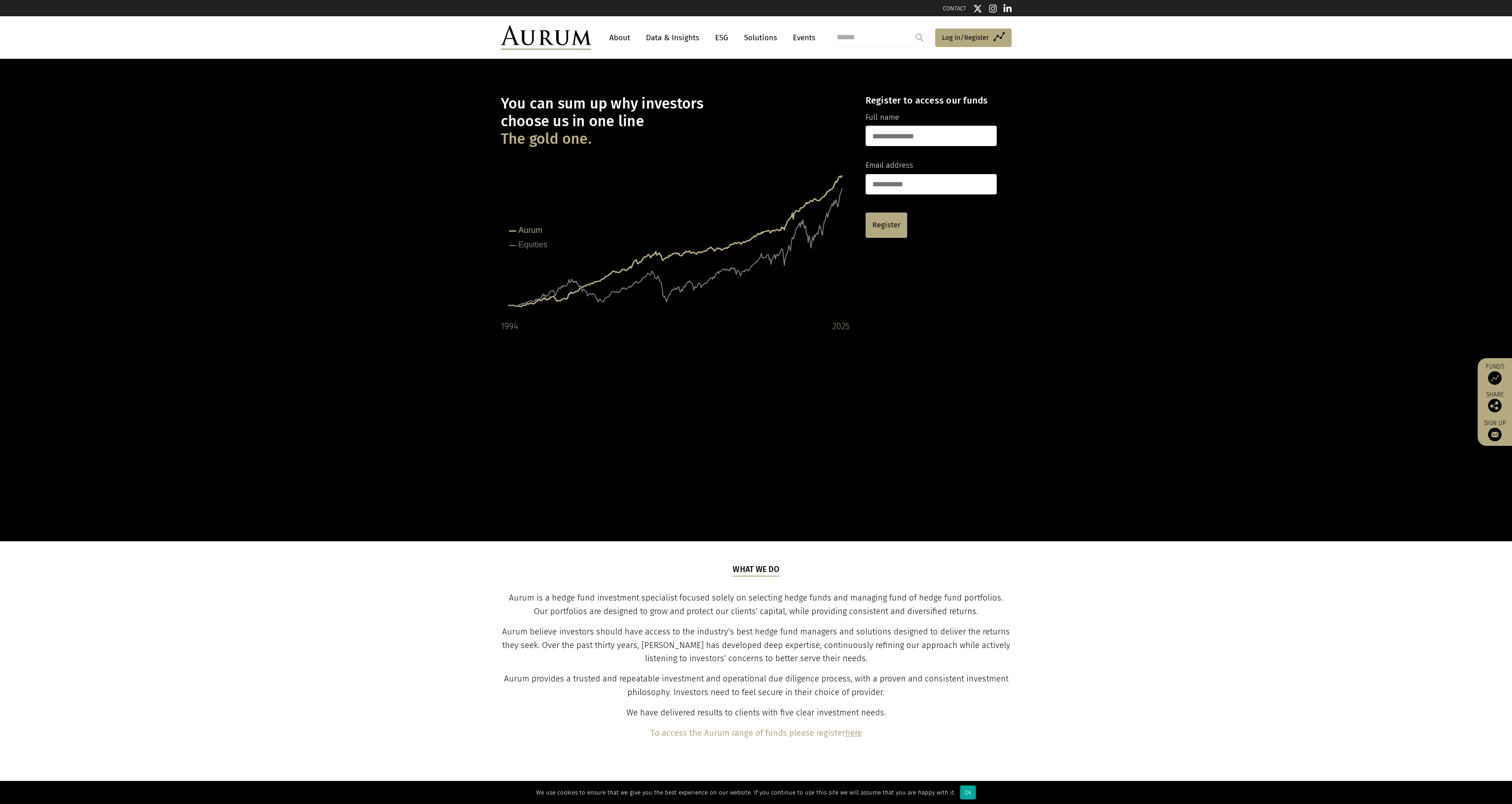
drag, startPoint x: 526, startPoint y: 110, endPoint x: 691, endPoint y: 138, distance: 167.4
click at [741, 129] on h1 "You can sum up why investors choose us in one line The gold one." at bounding box center [675, 122] width 349 height 53
click at [681, 136] on h1 "You can sum up why investors choose us in one line The gold one." at bounding box center [675, 122] width 349 height 53
drag, startPoint x: 635, startPoint y: 146, endPoint x: 567, endPoint y: 112, distance: 76.0
click at [567, 110] on h1 "You can sum up why investors choose us in one line The gold one." at bounding box center [675, 122] width 349 height 53
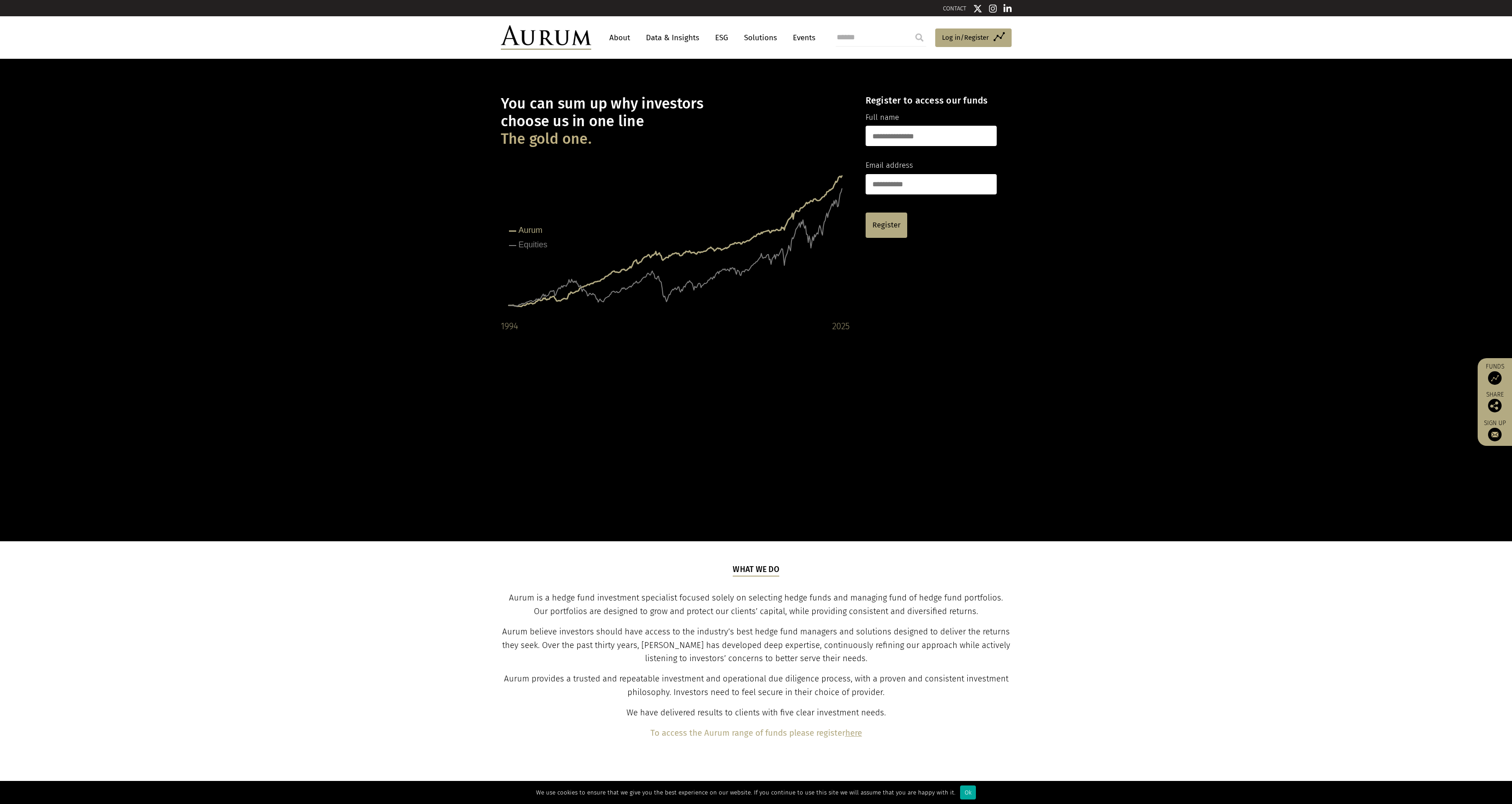
click at [567, 112] on h1 "You can sum up why investors choose us in one line The gold one." at bounding box center [675, 122] width 349 height 53
click at [620, 137] on h1 "You can sum up why investors choose us in one line The gold one." at bounding box center [675, 122] width 349 height 53
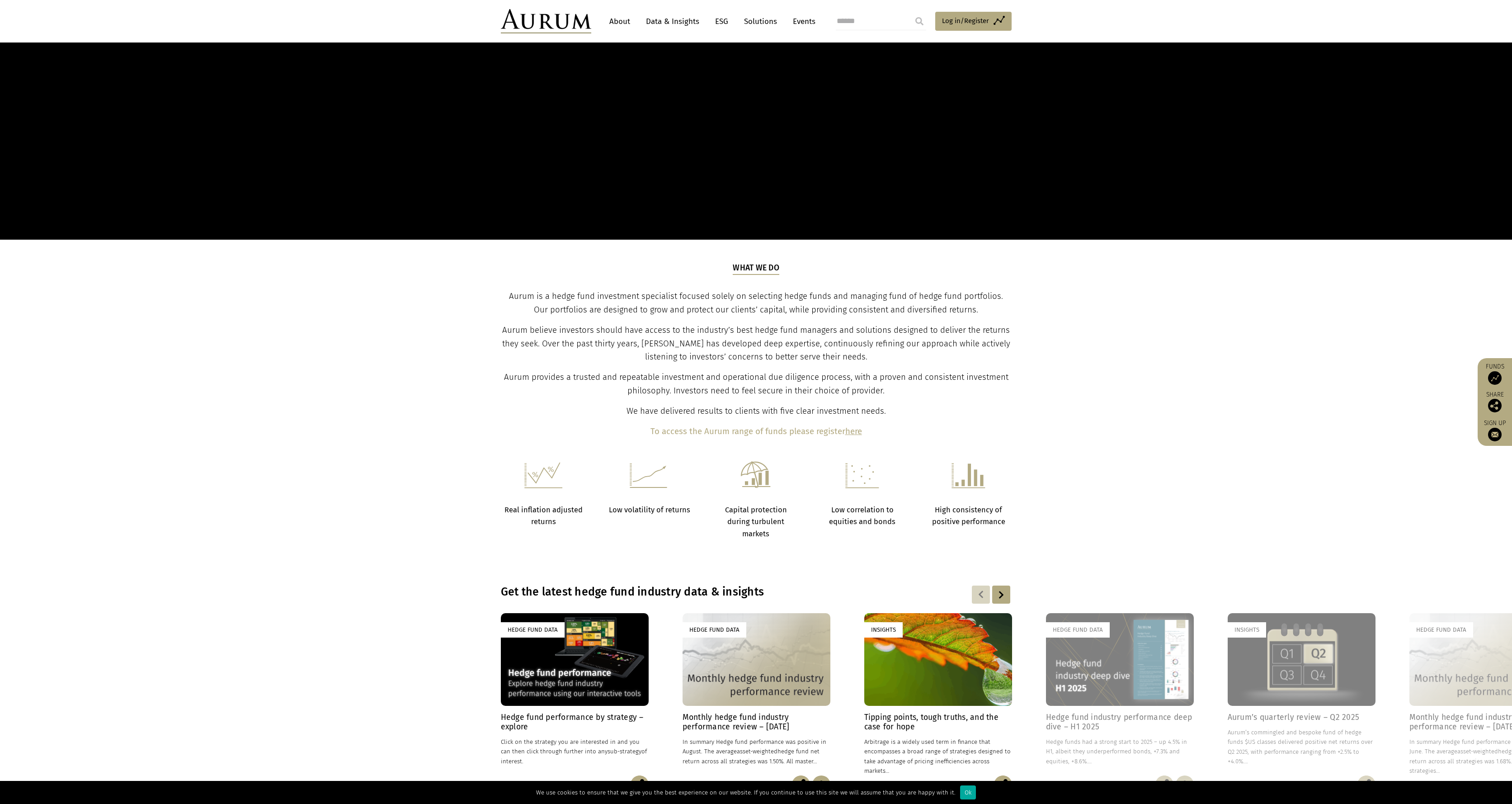
scroll to position [302, 0]
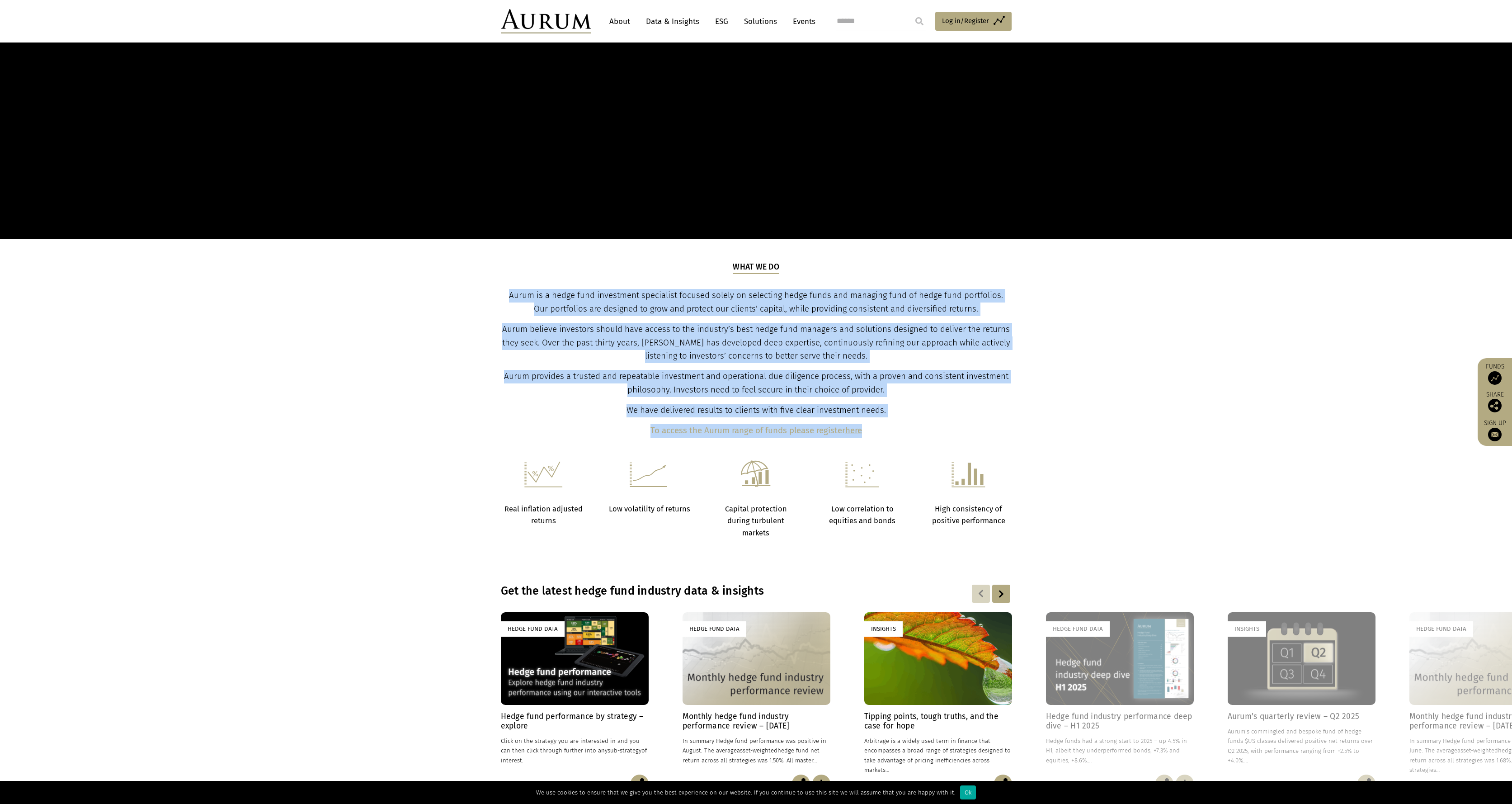
drag, startPoint x: 512, startPoint y: 301, endPoint x: 1014, endPoint y: 320, distance: 502.4
click at [1014, 319] on div "What we do Aurum is a hedge fund investment specialist focused solely on select…" at bounding box center [756, 349] width 529 height 176
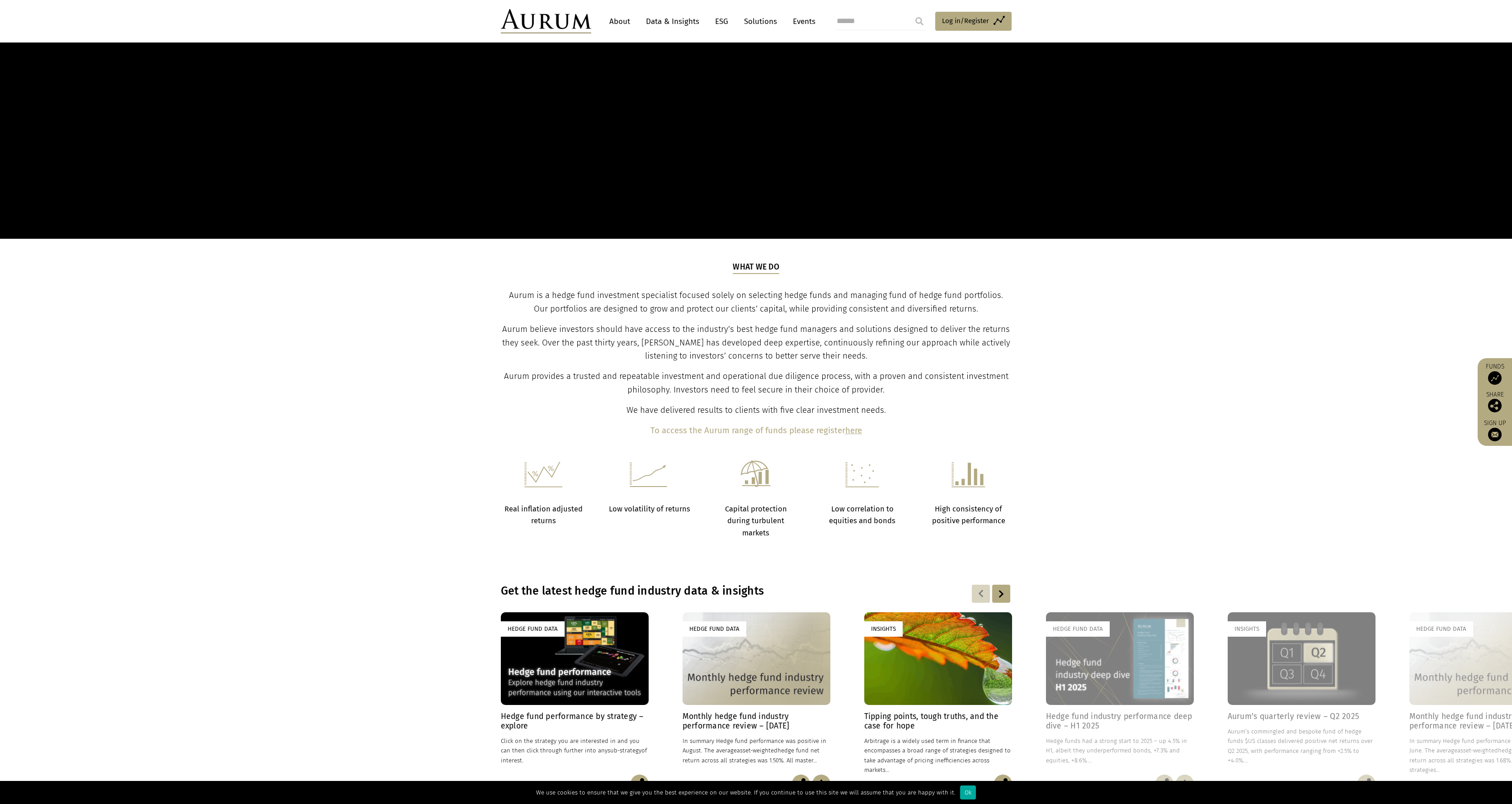
click at [1014, 321] on div "What we do Aurum is a hedge fund investment specialist focused solely on select…" at bounding box center [756, 349] width 529 height 176
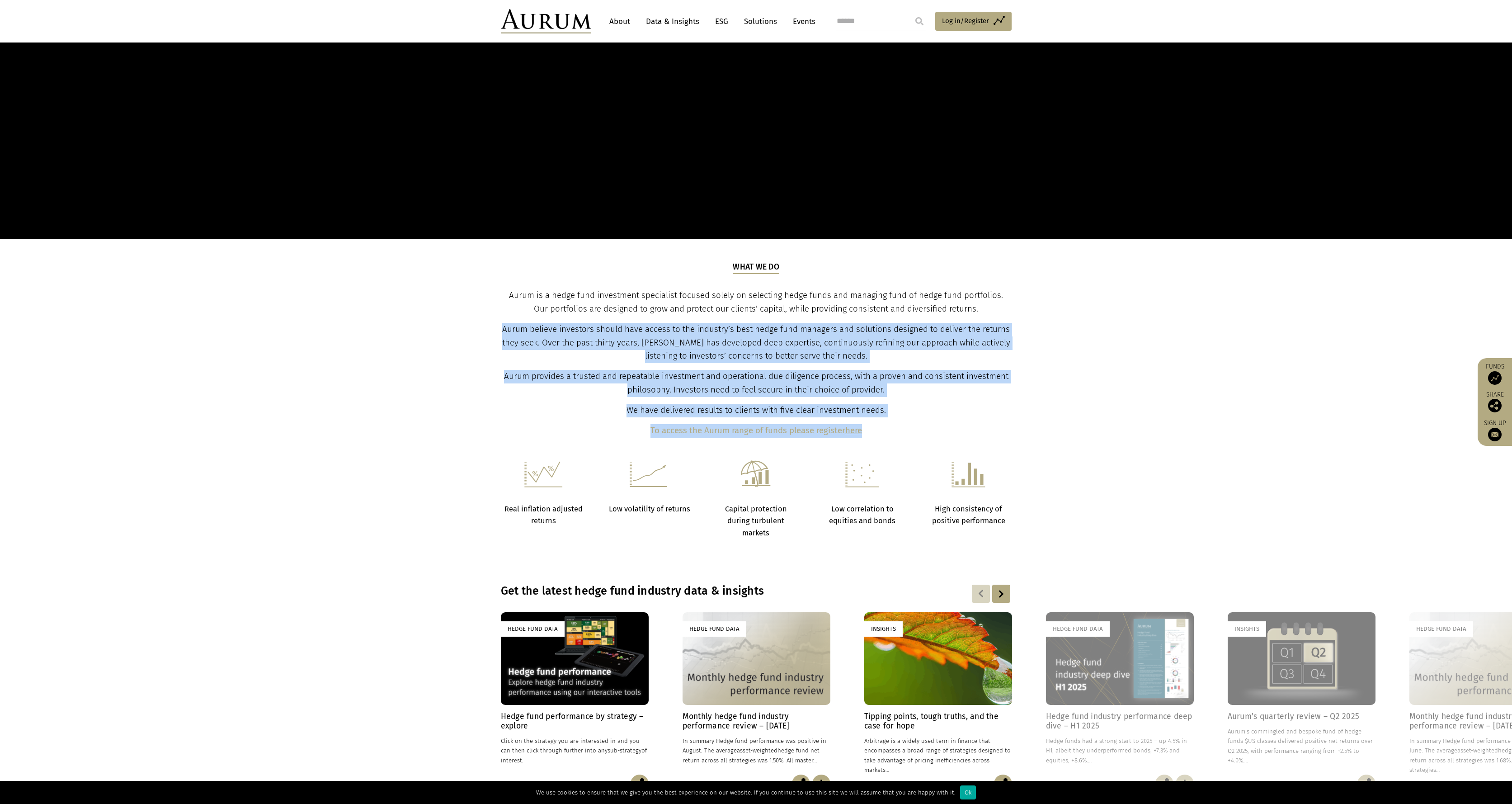
drag, startPoint x: 510, startPoint y: 322, endPoint x: 1104, endPoint y: 341, distance: 594.3
click at [1104, 341] on section "What we do Aurum is a hedge fund investment specialist focused solely on select…" at bounding box center [756, 349] width 1512 height 221
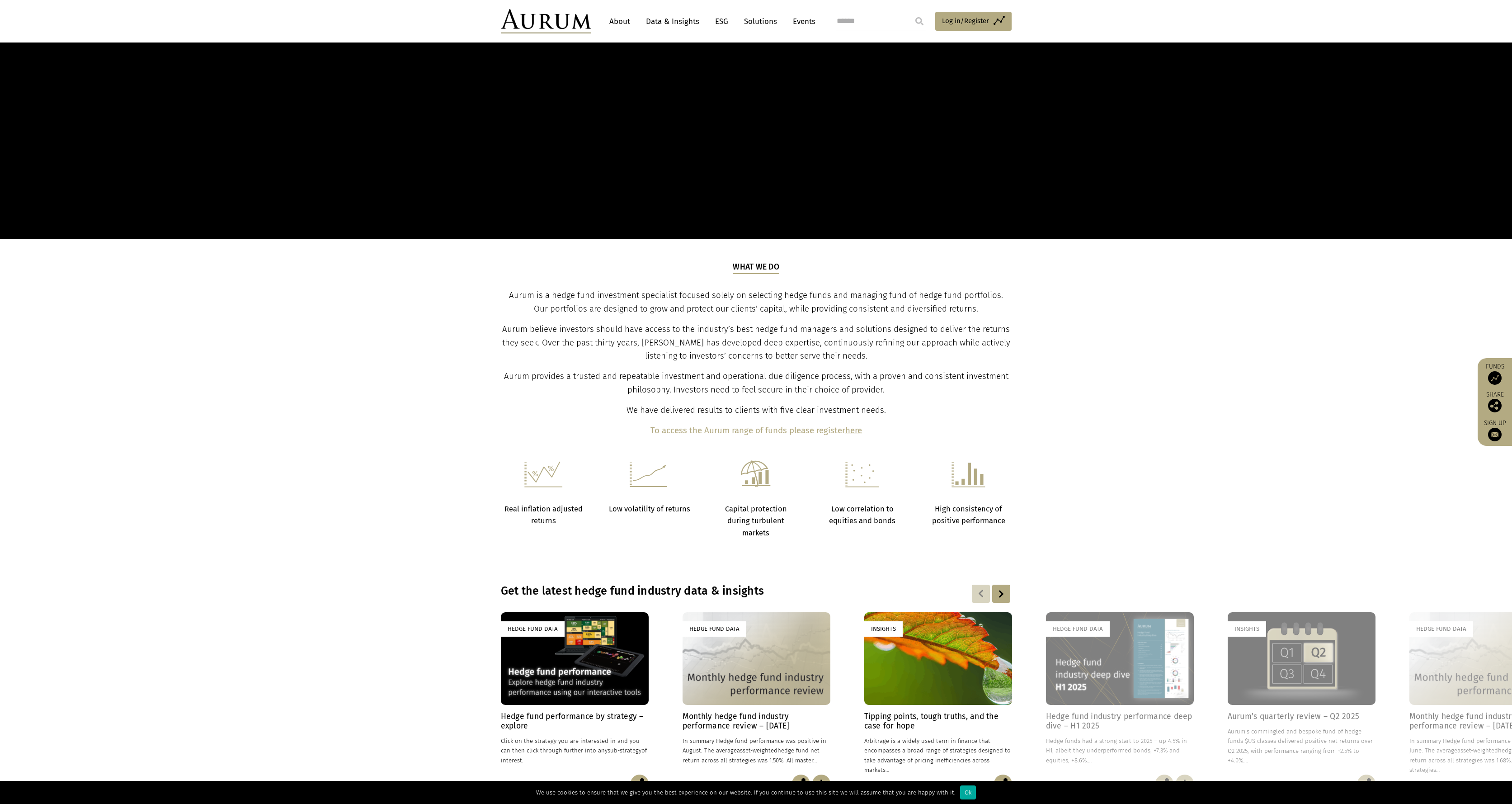
click at [1104, 341] on section "What we do Aurum is a hedge fund investment specialist focused solely on select…" at bounding box center [756, 349] width 1512 height 221
click at [940, 359] on p "Aurum believe investors should have access to the industry’s best hedge fund ma…" at bounding box center [756, 343] width 508 height 41
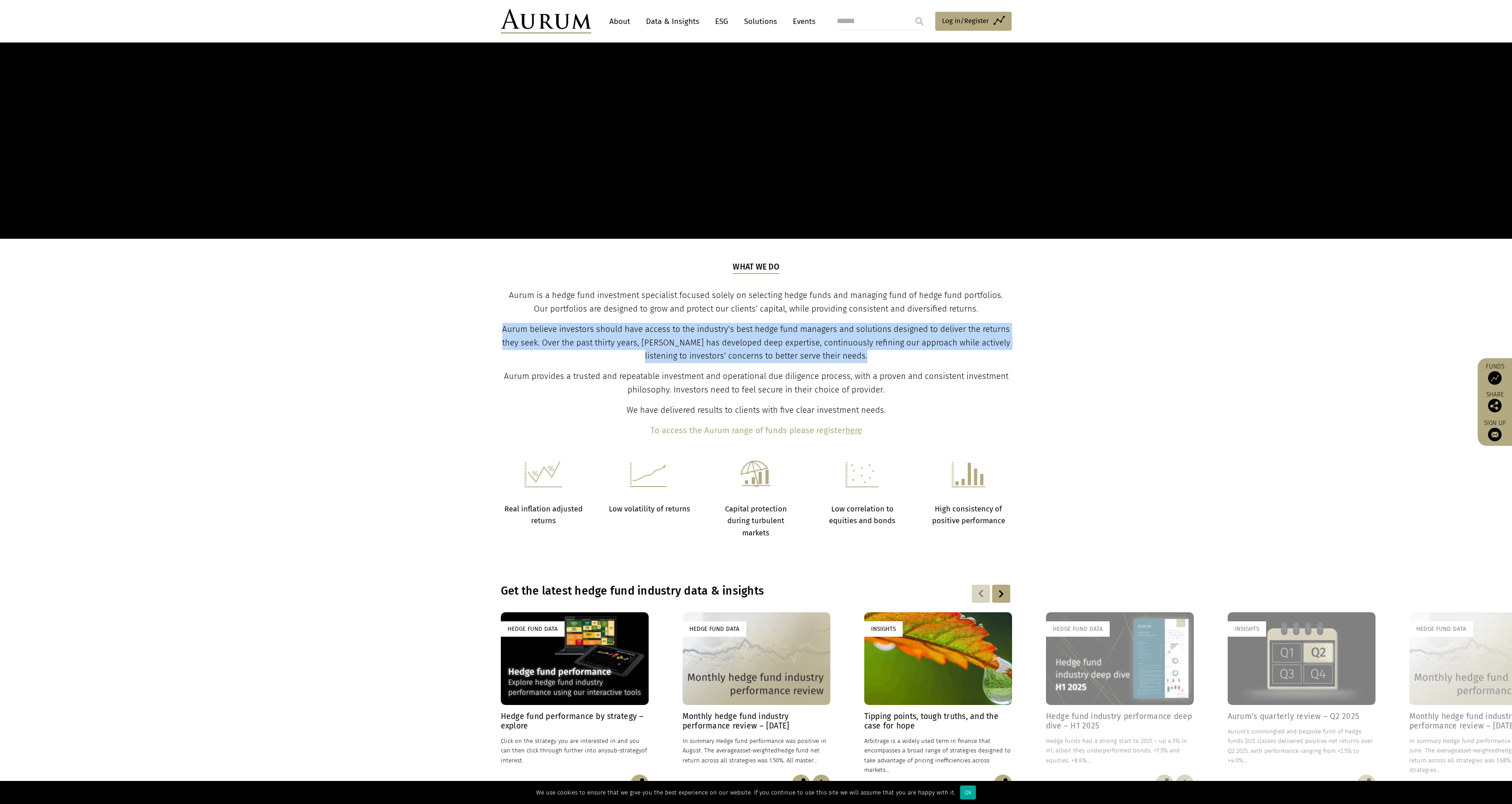
click at [940, 359] on p "Aurum believe investors should have access to the industry’s best hedge fund ma…" at bounding box center [756, 343] width 508 height 41
click at [953, 341] on span "Aurum believe investors should have access to the industry’s best hedge fund ma…" at bounding box center [757, 342] width 508 height 37
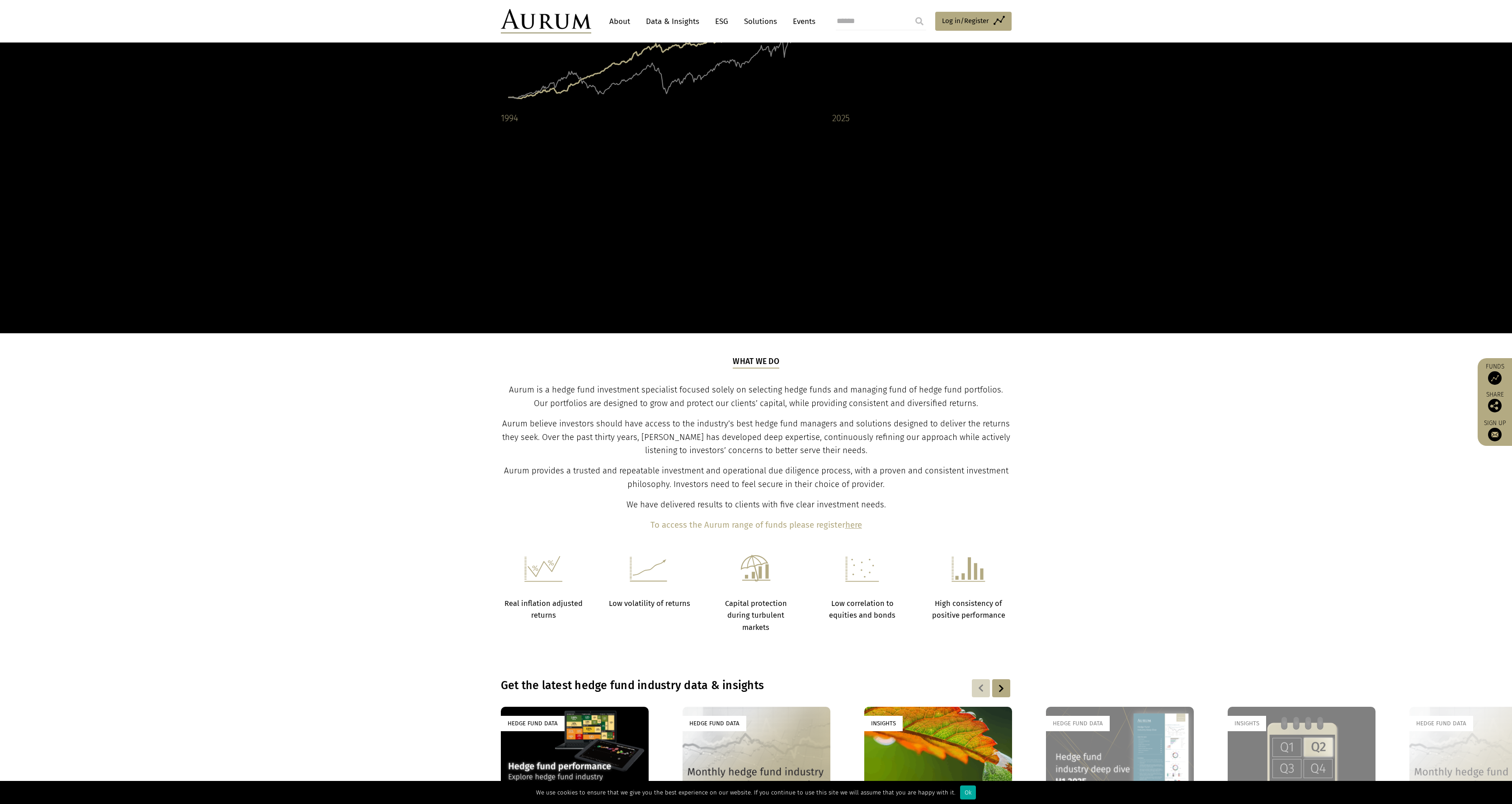
scroll to position [0, 0]
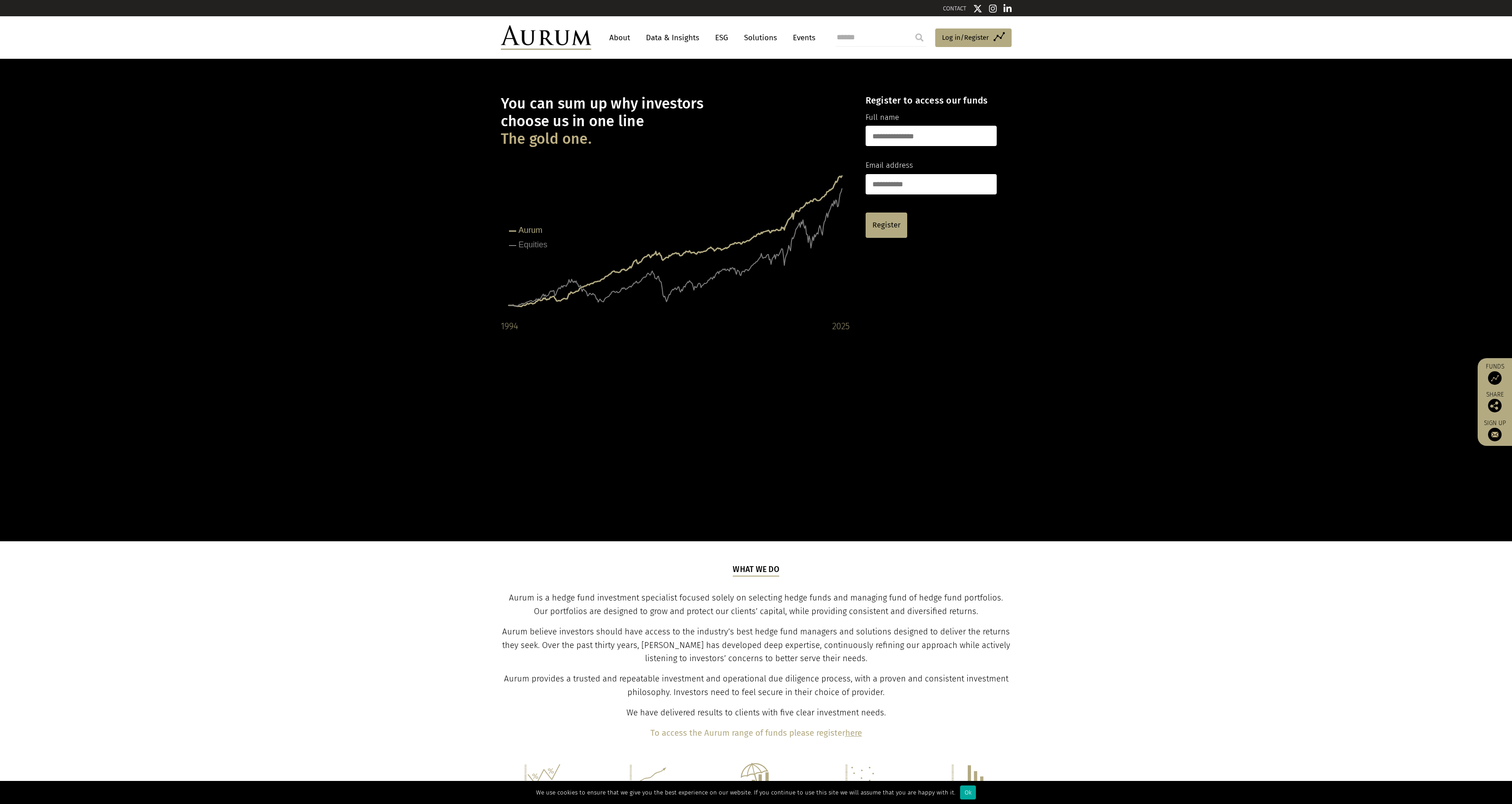
click at [623, 42] on link "About" at bounding box center [619, 38] width 30 height 16
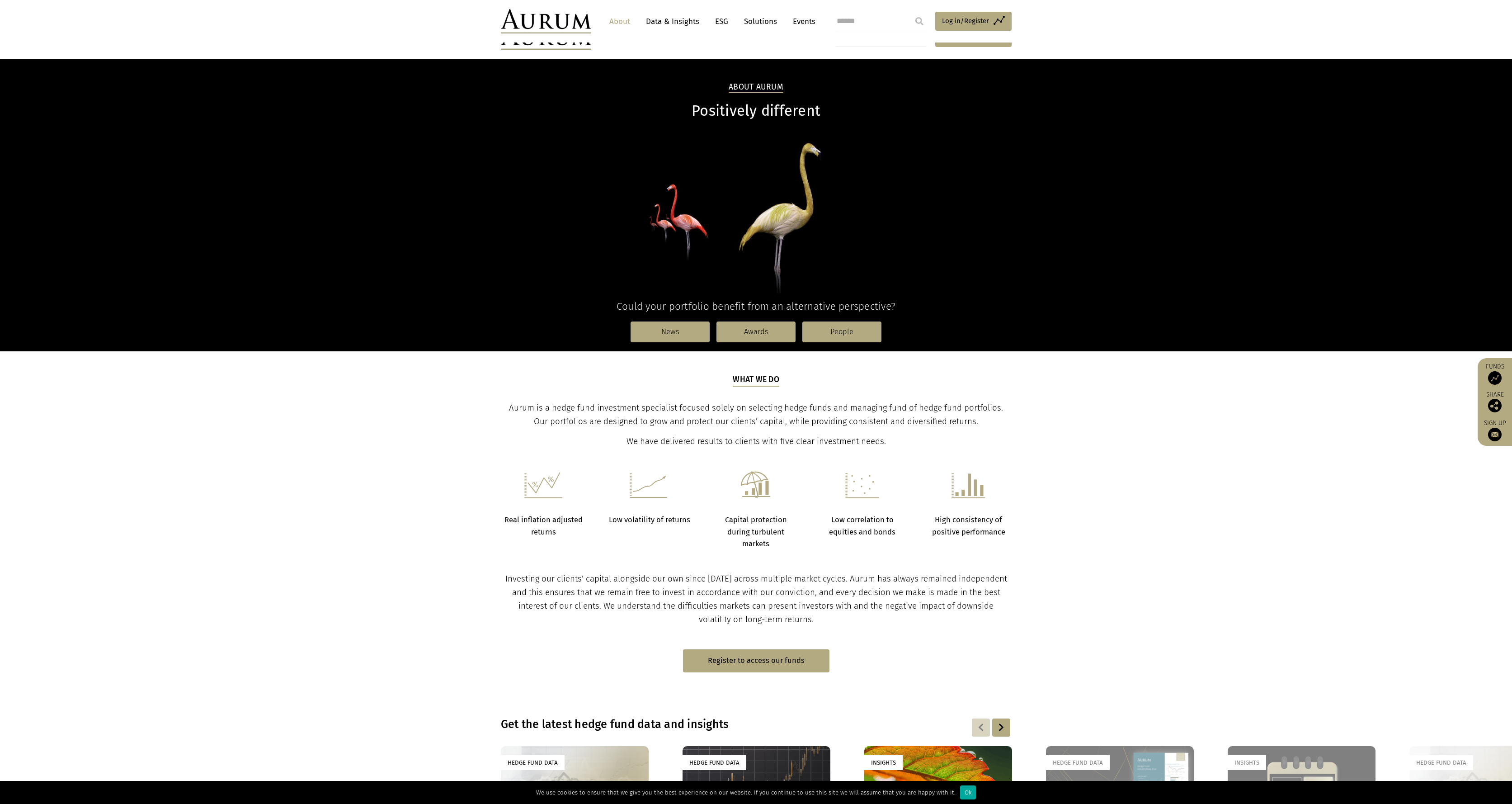
scroll to position [83, 0]
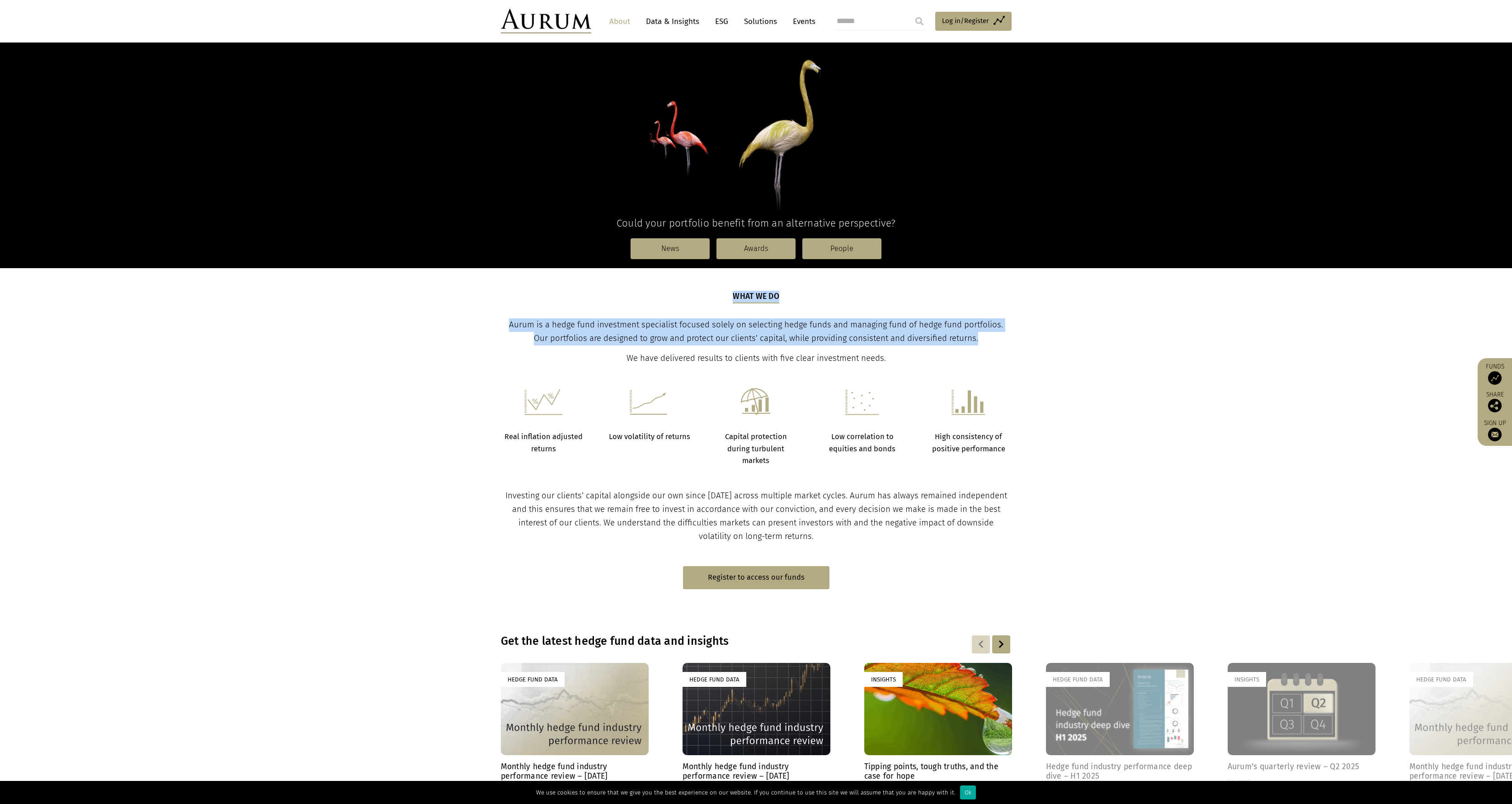
drag, startPoint x: 652, startPoint y: 327, endPoint x: 990, endPoint y: 337, distance: 338.1
click at [990, 337] on div "What we do Aurum is a hedge fund investment specialist focused solely on select…" at bounding box center [756, 328] width 529 height 75
click at [990, 337] on p "Aurum is a hedge fund investment specialist focused solely on selecting hedge f…" at bounding box center [756, 332] width 508 height 27
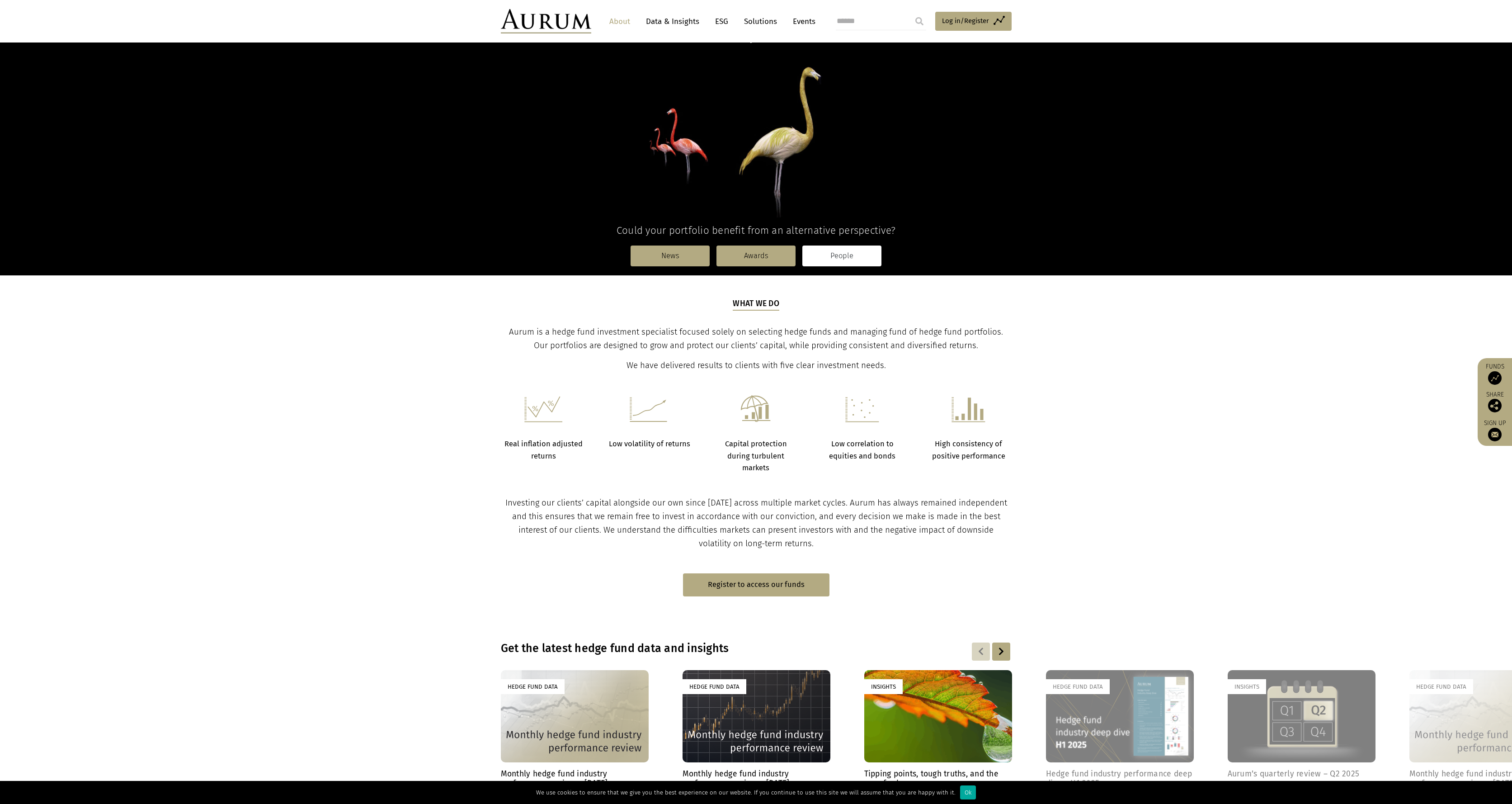
scroll to position [0, 0]
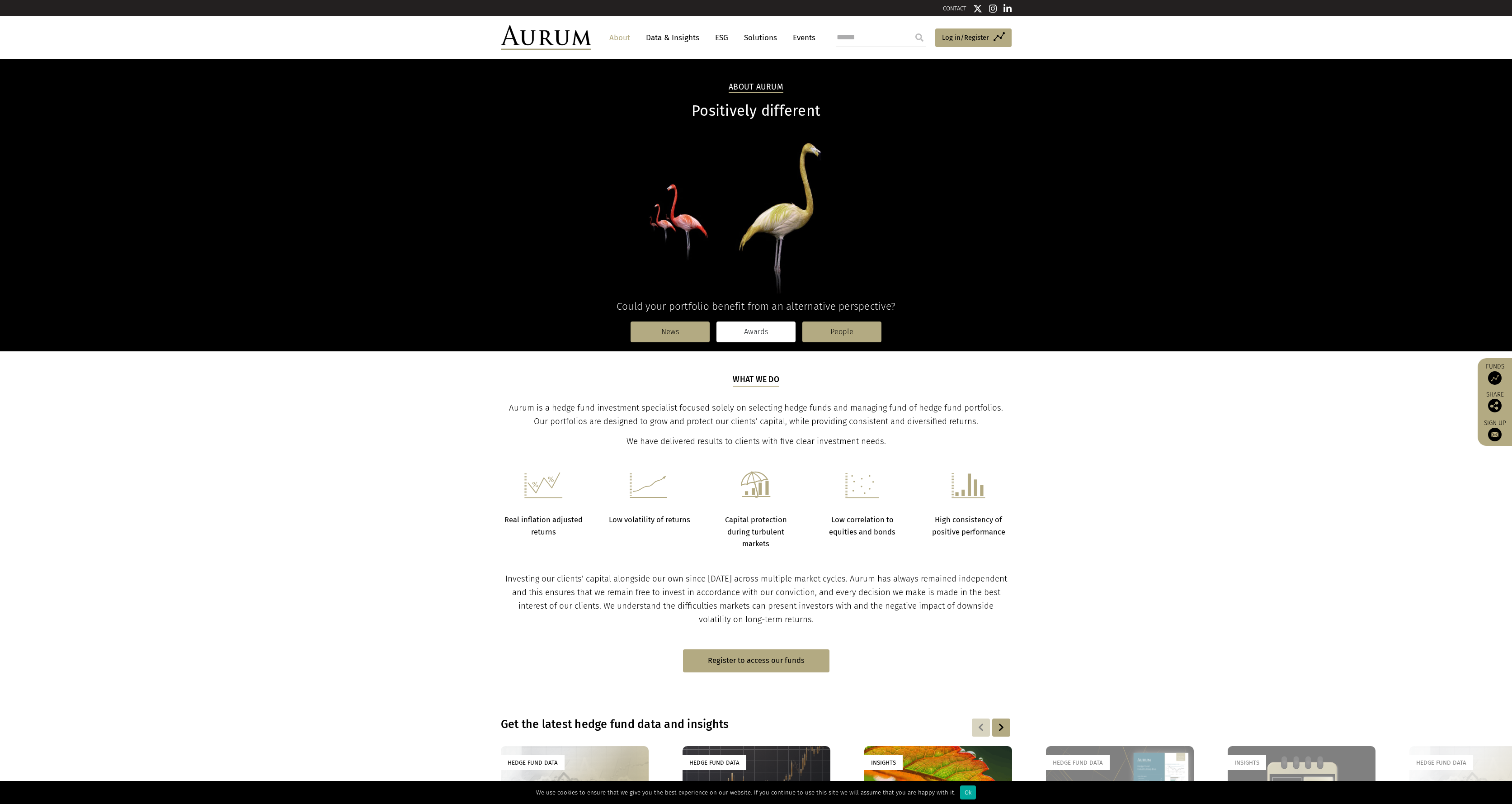
click at [728, 336] on link "Awards" at bounding box center [756, 332] width 79 height 21
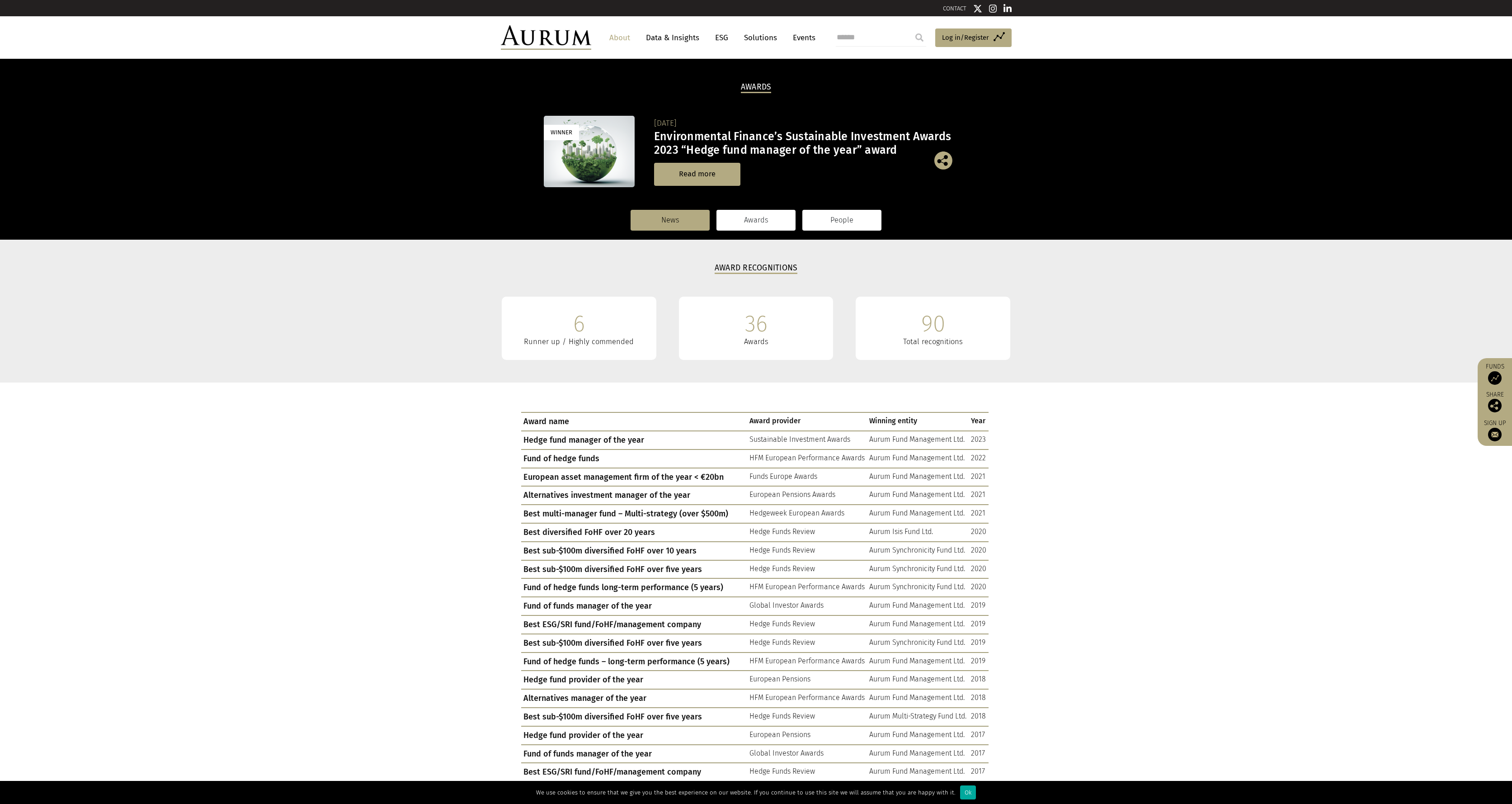
click at [814, 222] on link "People" at bounding box center [842, 220] width 79 height 21
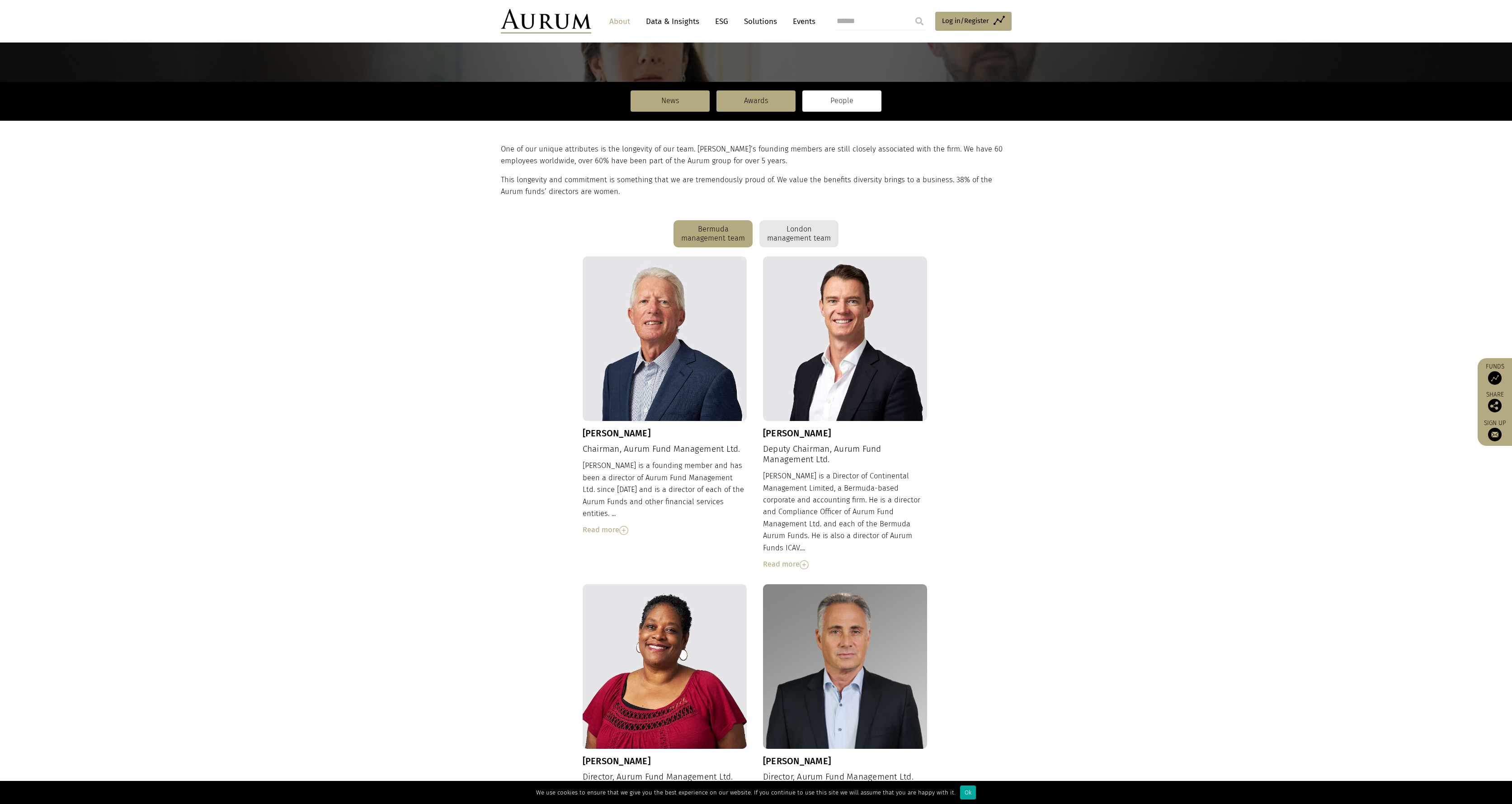
scroll to position [174, 0]
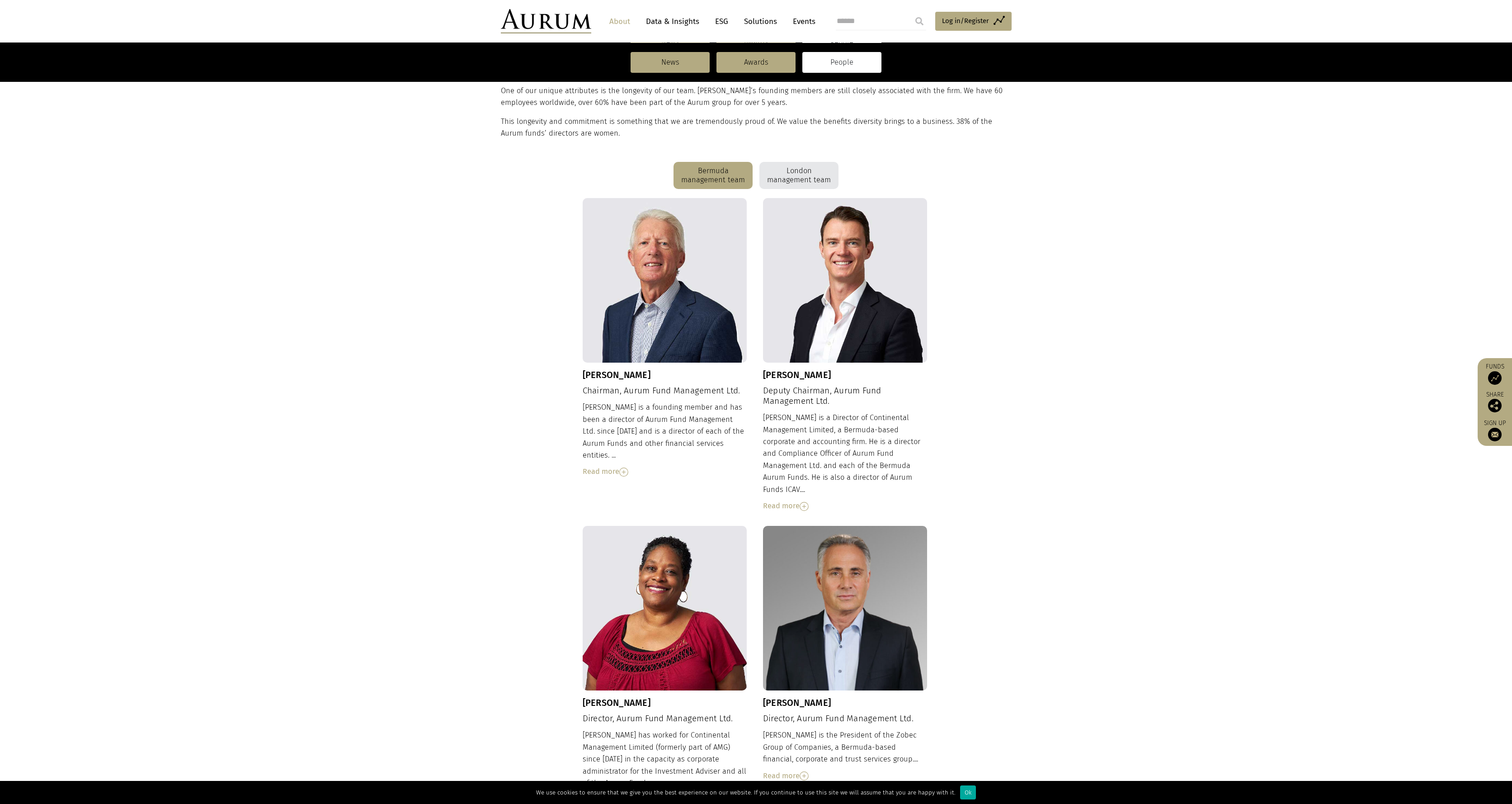
click at [605, 374] on h3 "Dudley Cottingham" at bounding box center [665, 375] width 164 height 11
click at [647, 379] on h3 "Dudley Cottingham" at bounding box center [665, 375] width 164 height 11
click at [622, 466] on div "Read more" at bounding box center [665, 472] width 164 height 12
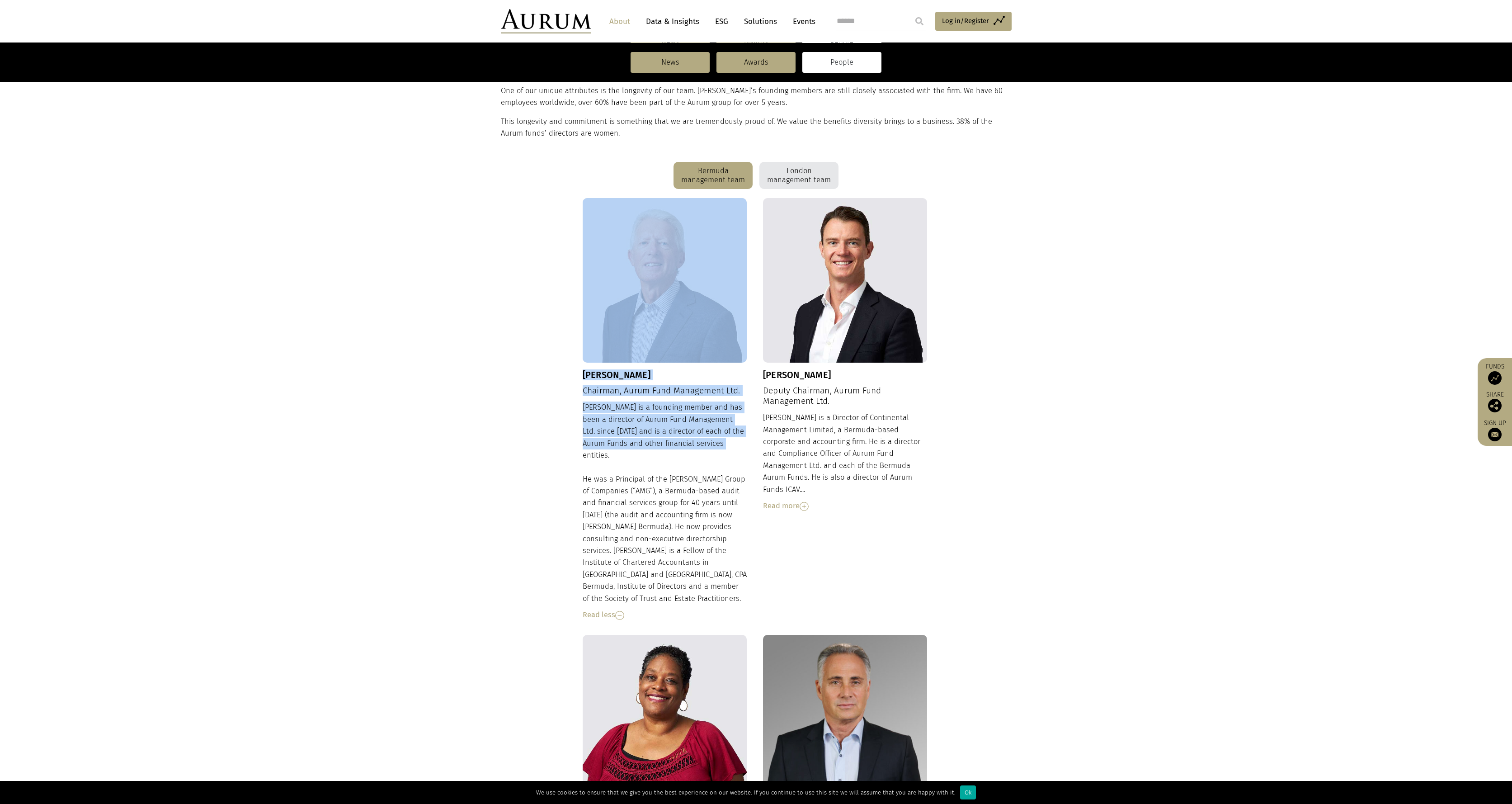
drag, startPoint x: 577, startPoint y: 402, endPoint x: 745, endPoint y: 439, distance: 172.0
click at [745, 439] on div "Dudley Cottingham Chairman, Aurum Fund Management Ltd. Dudley is a founding mem…" at bounding box center [756, 704] width 511 height 1012
click at [745, 439] on div "Dudley is a founding member and has been a director of Aurum Fund Management Lt…" at bounding box center [665, 512] width 164 height 220
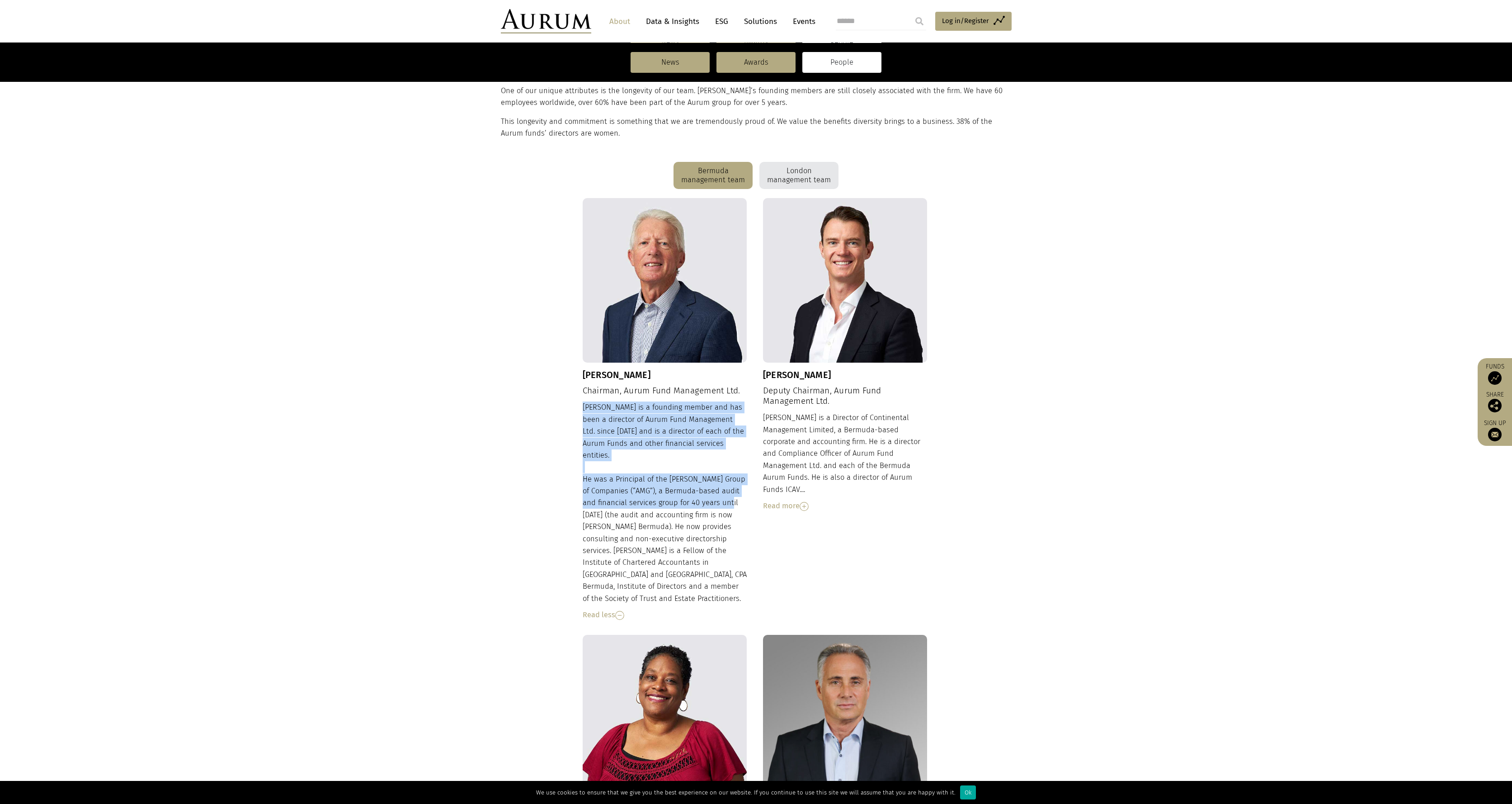
drag, startPoint x: 733, startPoint y: 440, endPoint x: 712, endPoint y: 489, distance: 53.3
click at [712, 489] on div "Dudley is a founding member and has been a director of Aurum Fund Management Lt…" at bounding box center [665, 512] width 164 height 220
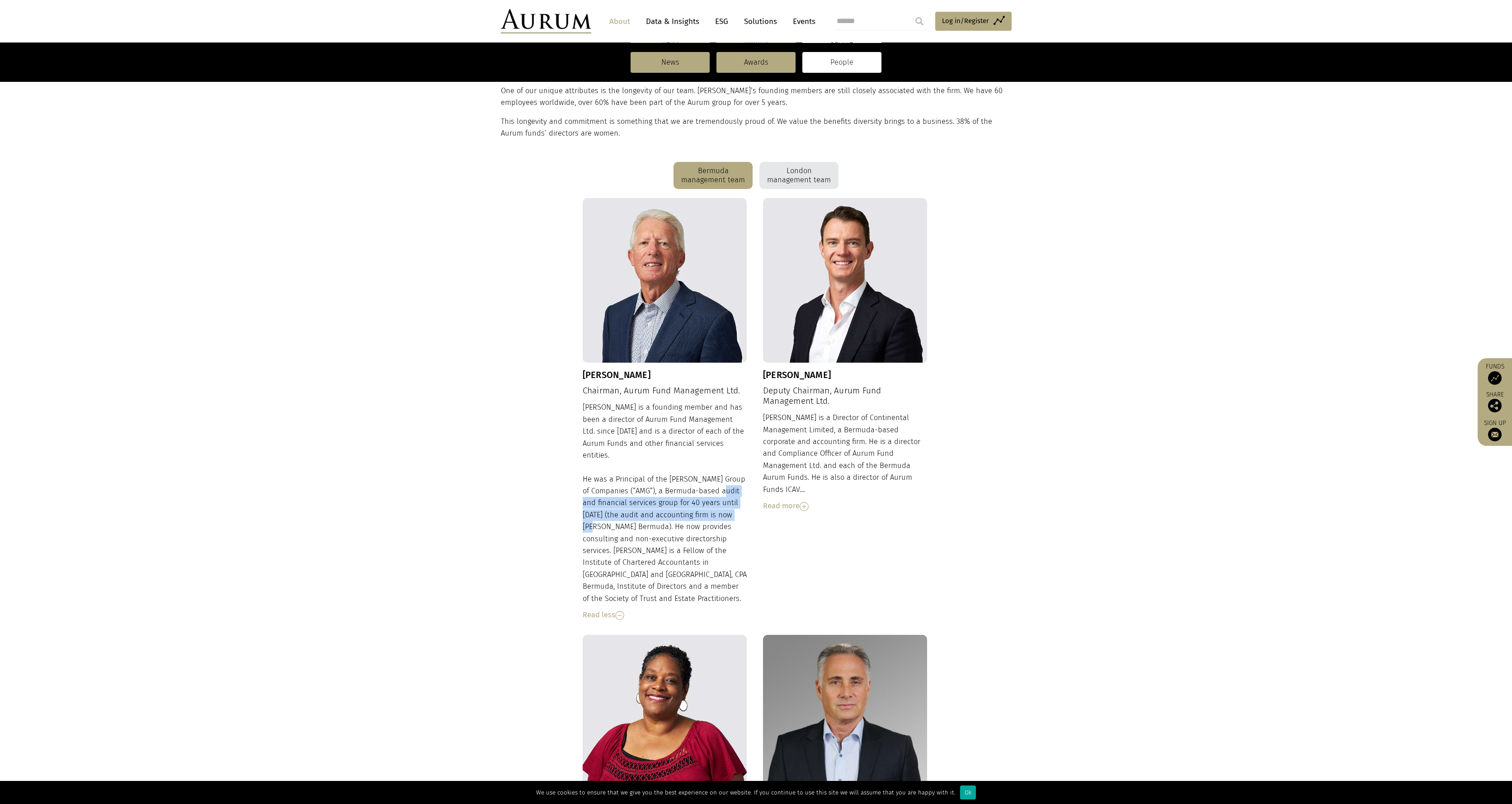
drag, startPoint x: 711, startPoint y: 485, endPoint x: 723, endPoint y: 507, distance: 25.1
click at [723, 507] on div "Dudley is a founding member and has been a director of Aurum Fund Management Lt…" at bounding box center [665, 512] width 164 height 220
drag, startPoint x: 723, startPoint y: 507, endPoint x: 703, endPoint y: 496, distance: 22.8
click at [703, 496] on div "Dudley is a founding member and has been a director of Aurum Fund Management Lt…" at bounding box center [665, 512] width 164 height 220
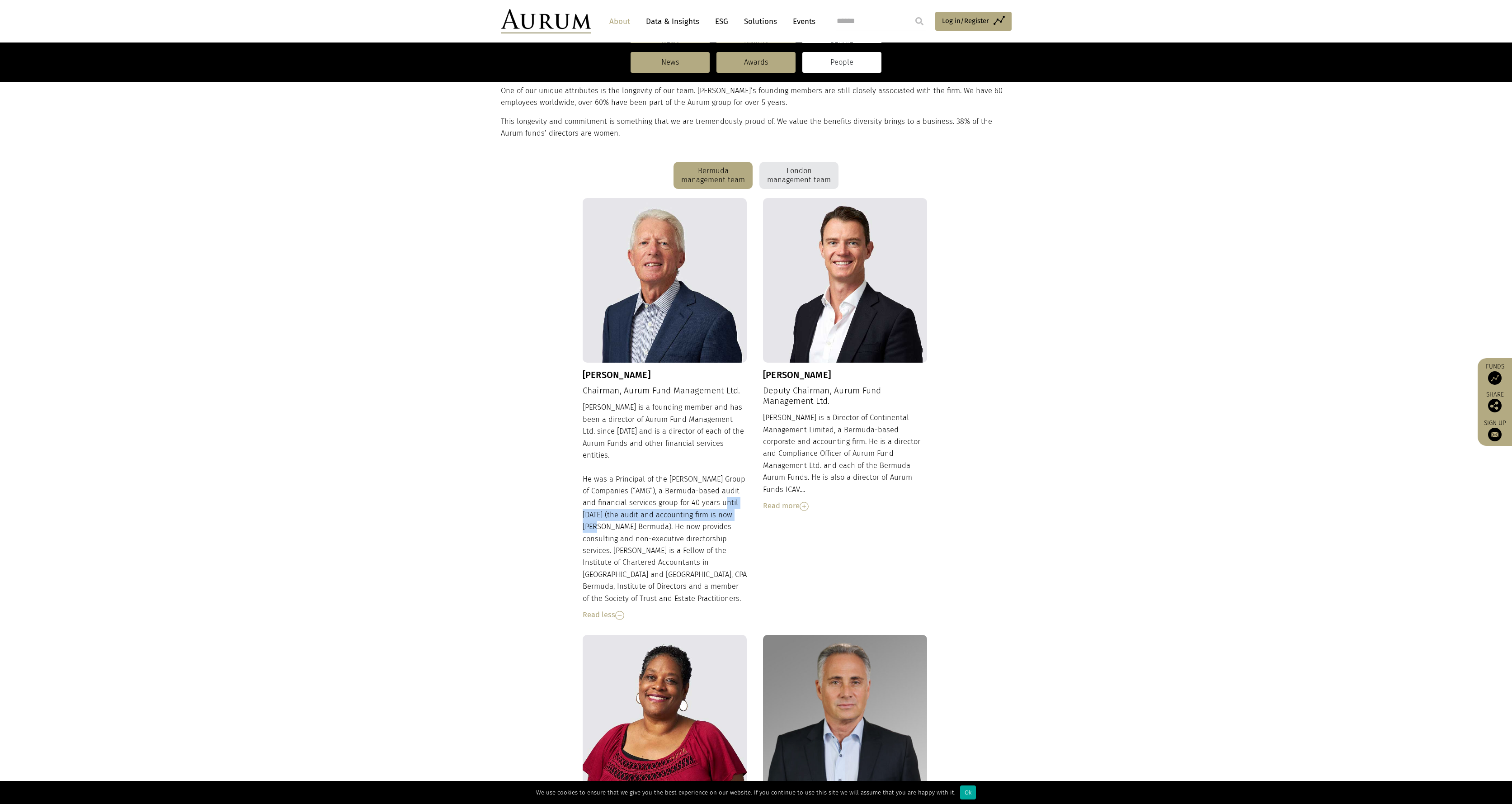
click at [703, 496] on div "Dudley is a founding member and has been a director of Aurum Fund Management Lt…" at bounding box center [665, 512] width 164 height 220
drag, startPoint x: 681, startPoint y: 481, endPoint x: 716, endPoint y: 486, distance: 35.4
click at [716, 486] on div "Dudley is a founding member and has been a director of Aurum Fund Management Lt…" at bounding box center [665, 512] width 164 height 220
drag, startPoint x: 716, startPoint y: 486, endPoint x: 668, endPoint y: 477, distance: 48.8
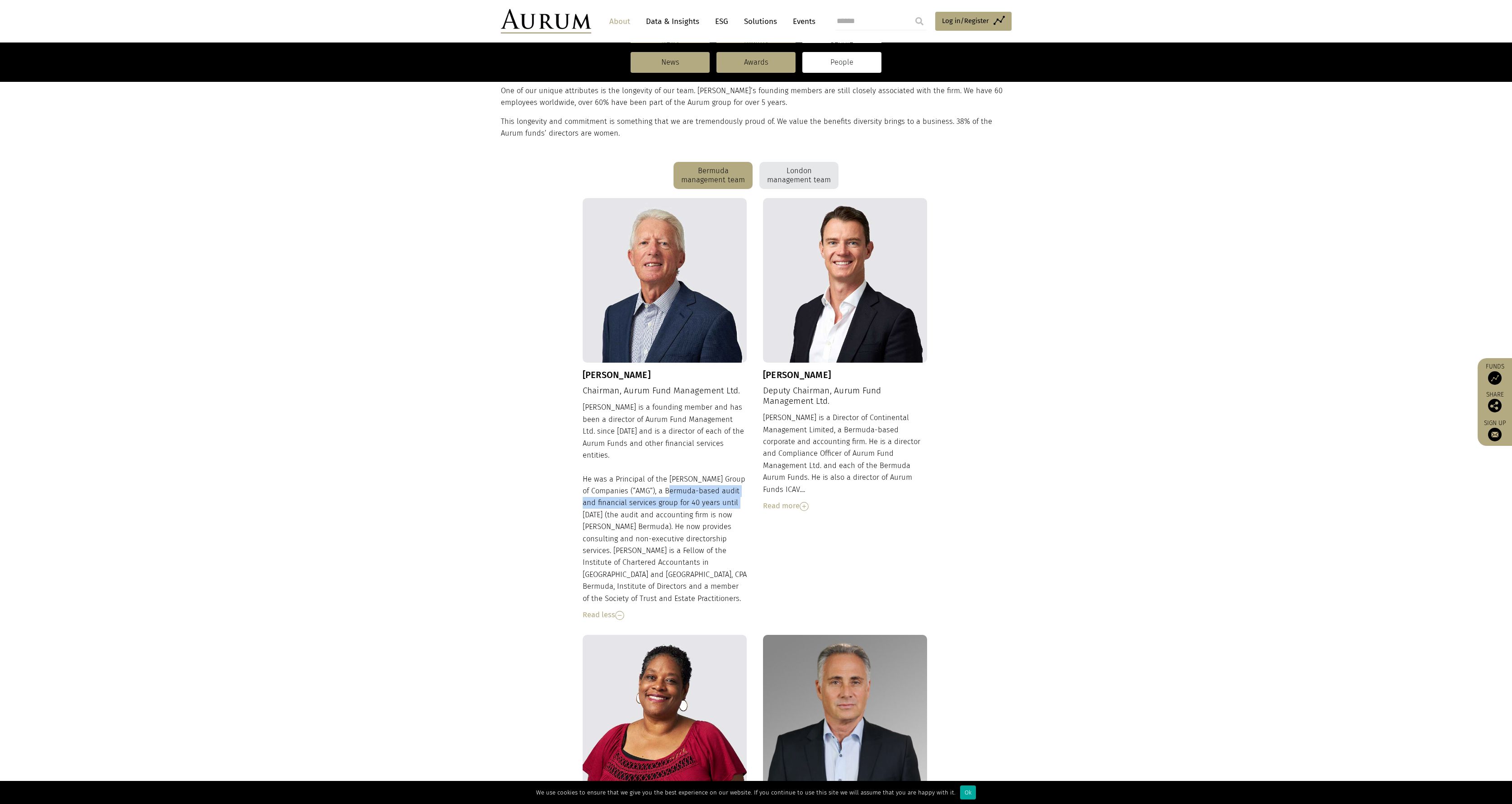
click at [668, 477] on div "Dudley is a founding member and has been a director of Aurum Fund Management Lt…" at bounding box center [665, 512] width 164 height 220
drag, startPoint x: 654, startPoint y: 482, endPoint x: 650, endPoint y: 515, distance: 33.2
click at [650, 515] on div "Dudley is a founding member and has been a director of Aurum Fund Management Lt…" at bounding box center [665, 512] width 164 height 220
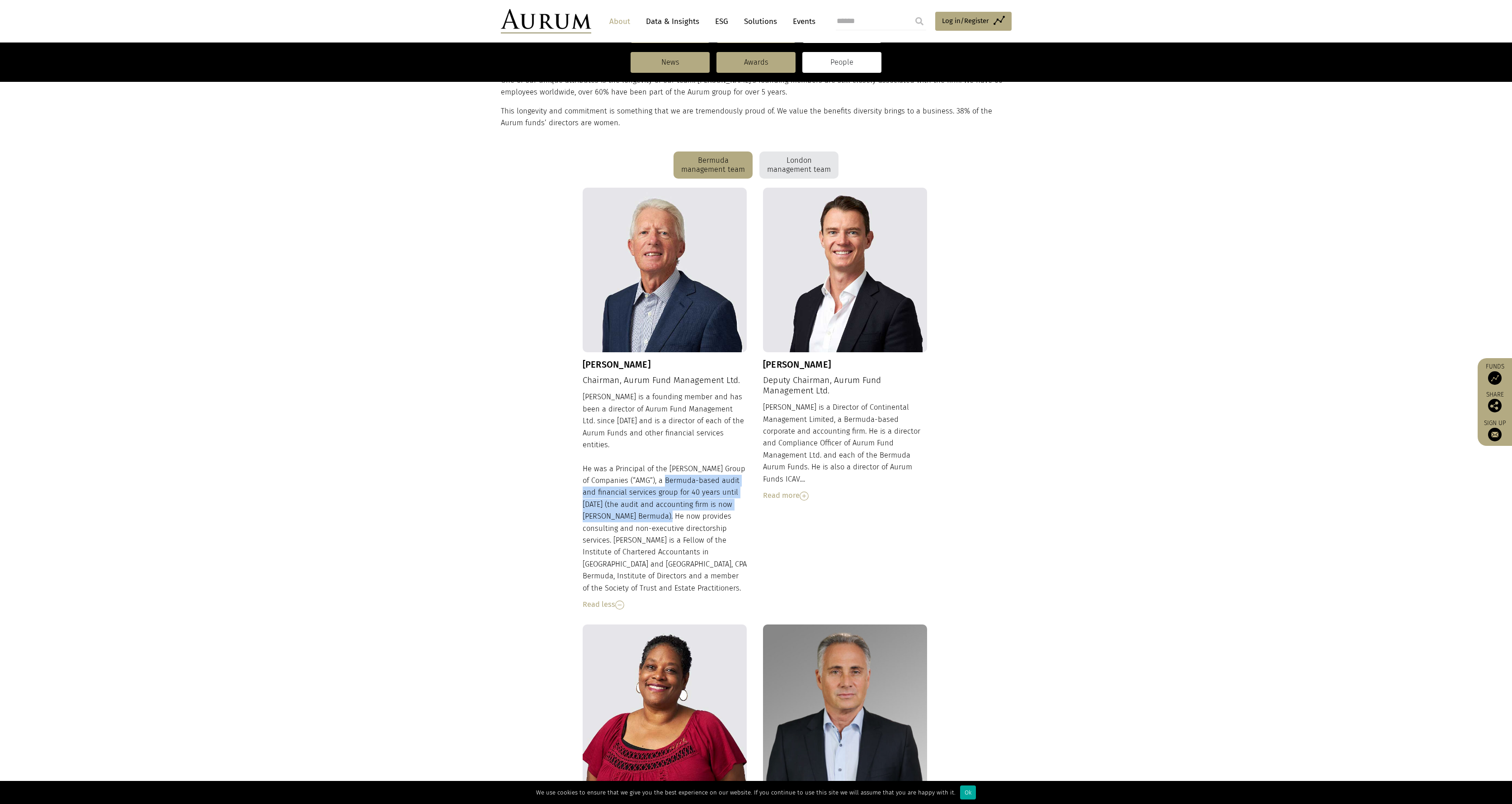
scroll to position [185, 0]
click at [775, 418] on div "Adam is a Director of Continental Management Limited, a Bermuda-based corporate…" at bounding box center [845, 450] width 164 height 100
drag, startPoint x: 767, startPoint y: 419, endPoint x: 836, endPoint y: 419, distance: 69.0
click at [836, 419] on div "Adam is a Director of Continental Management Limited, a Bermuda-based corporate…" at bounding box center [845, 450] width 164 height 100
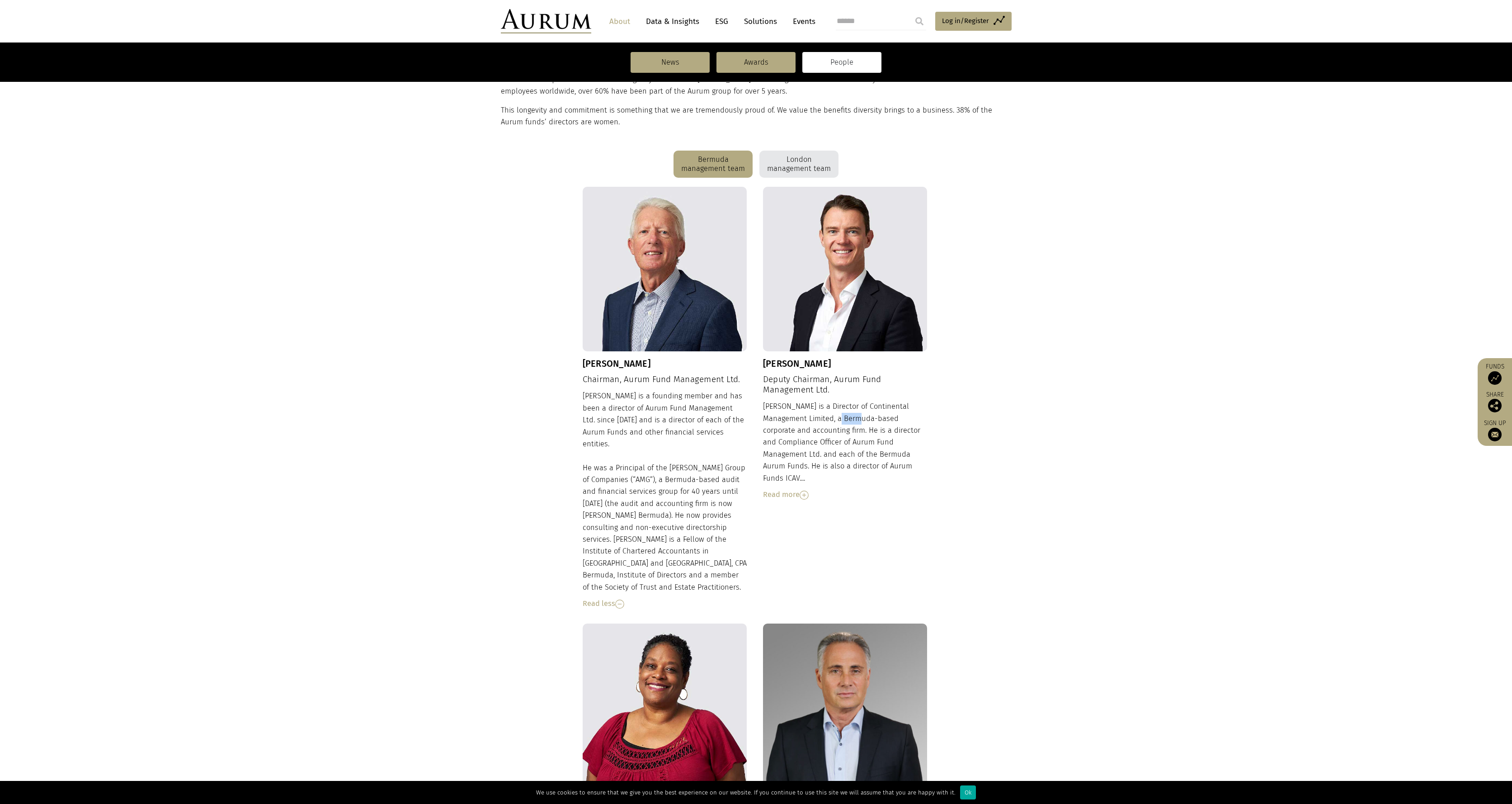
click at [836, 419] on div "Adam is a Director of Continental Management Limited, a Bermuda-based corporate…" at bounding box center [845, 450] width 164 height 100
click at [842, 419] on div "Adam is a Director of Continental Management Limited, a Bermuda-based corporate…" at bounding box center [845, 450] width 164 height 100
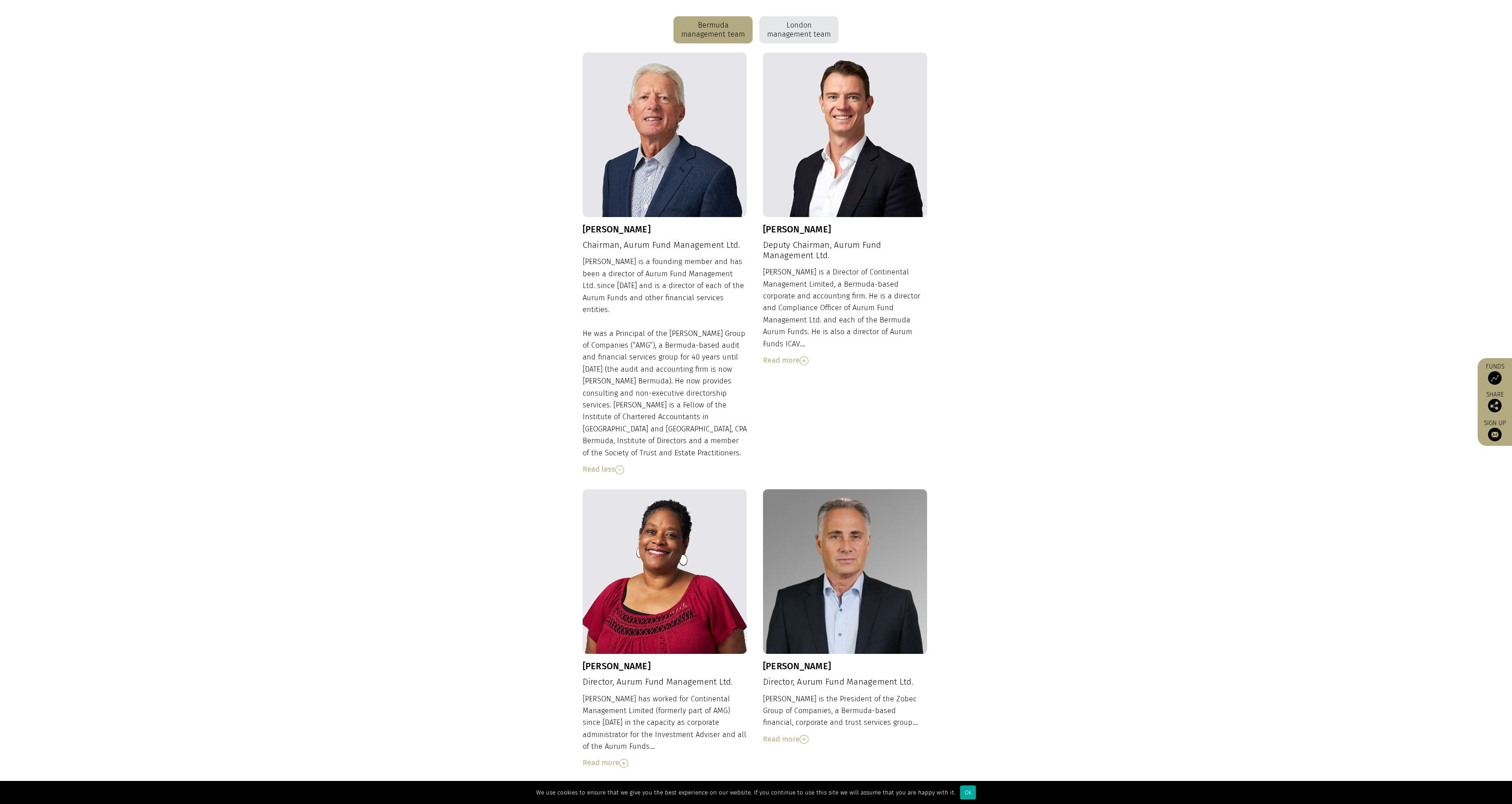
scroll to position [0, 0]
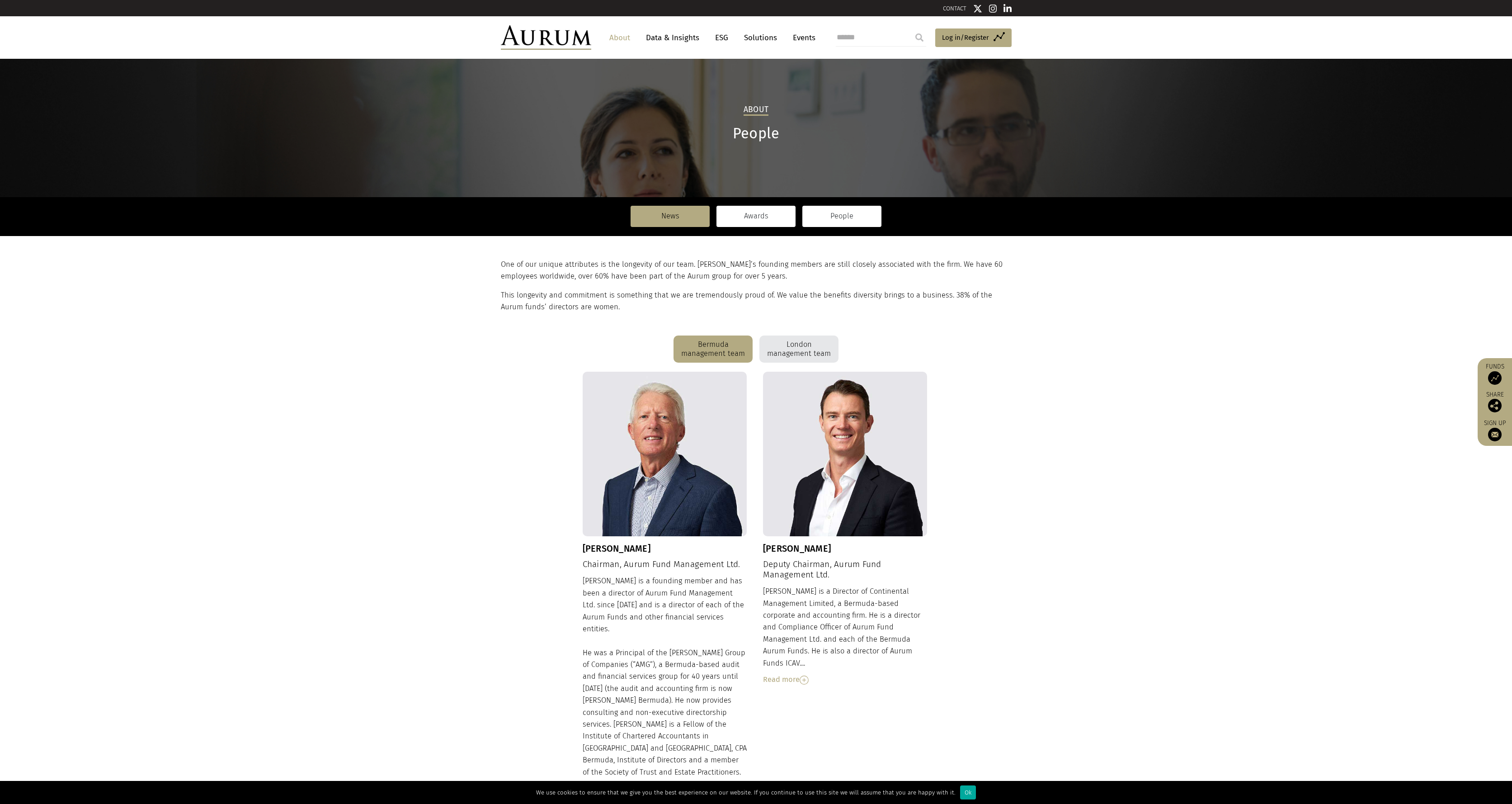
click at [755, 216] on link "Awards" at bounding box center [756, 216] width 79 height 21
click at [694, 209] on link "News" at bounding box center [670, 216] width 79 height 21
click at [536, 40] on img at bounding box center [546, 38] width 90 height 25
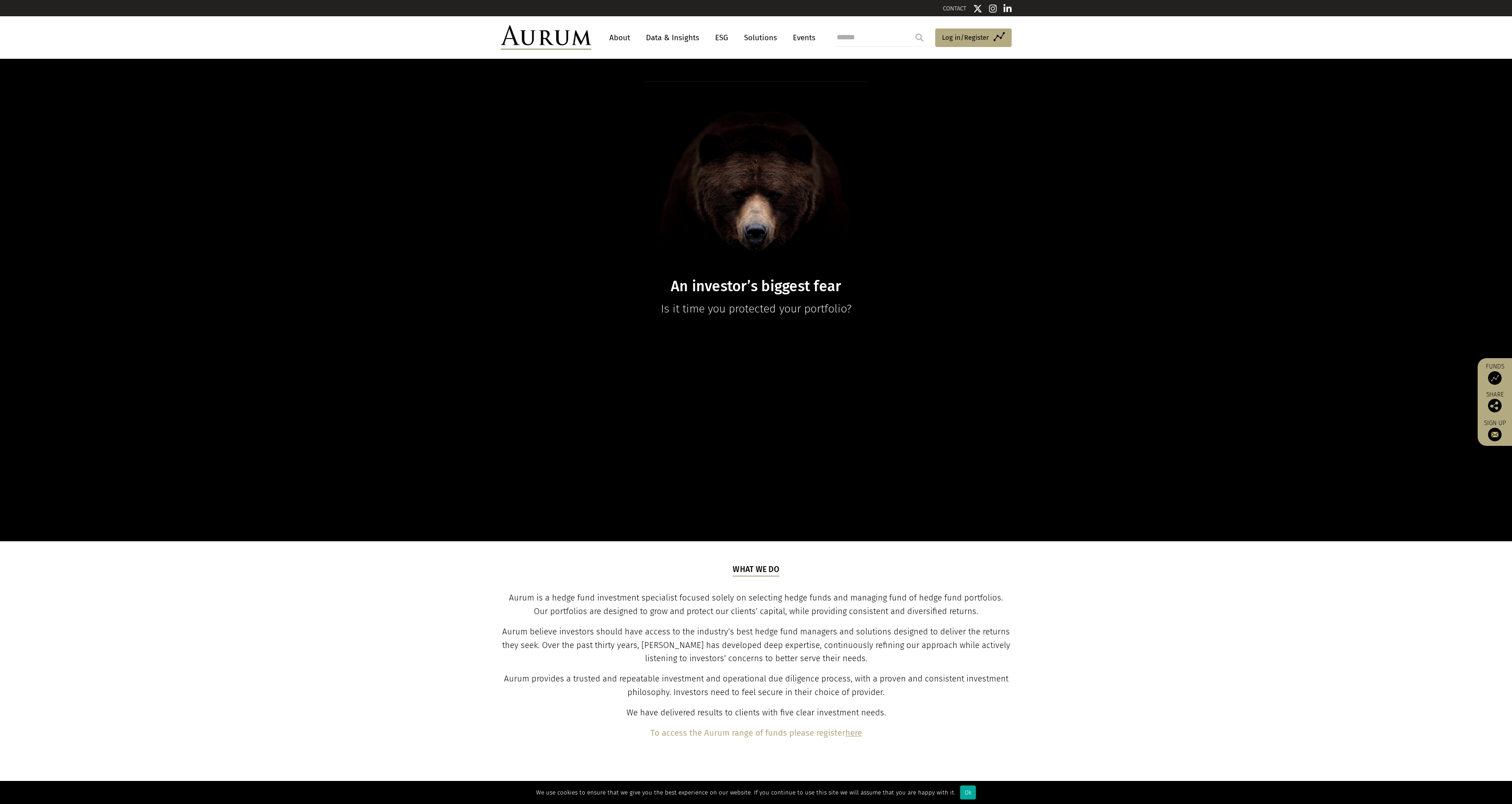
click at [536, 40] on img at bounding box center [546, 38] width 90 height 25
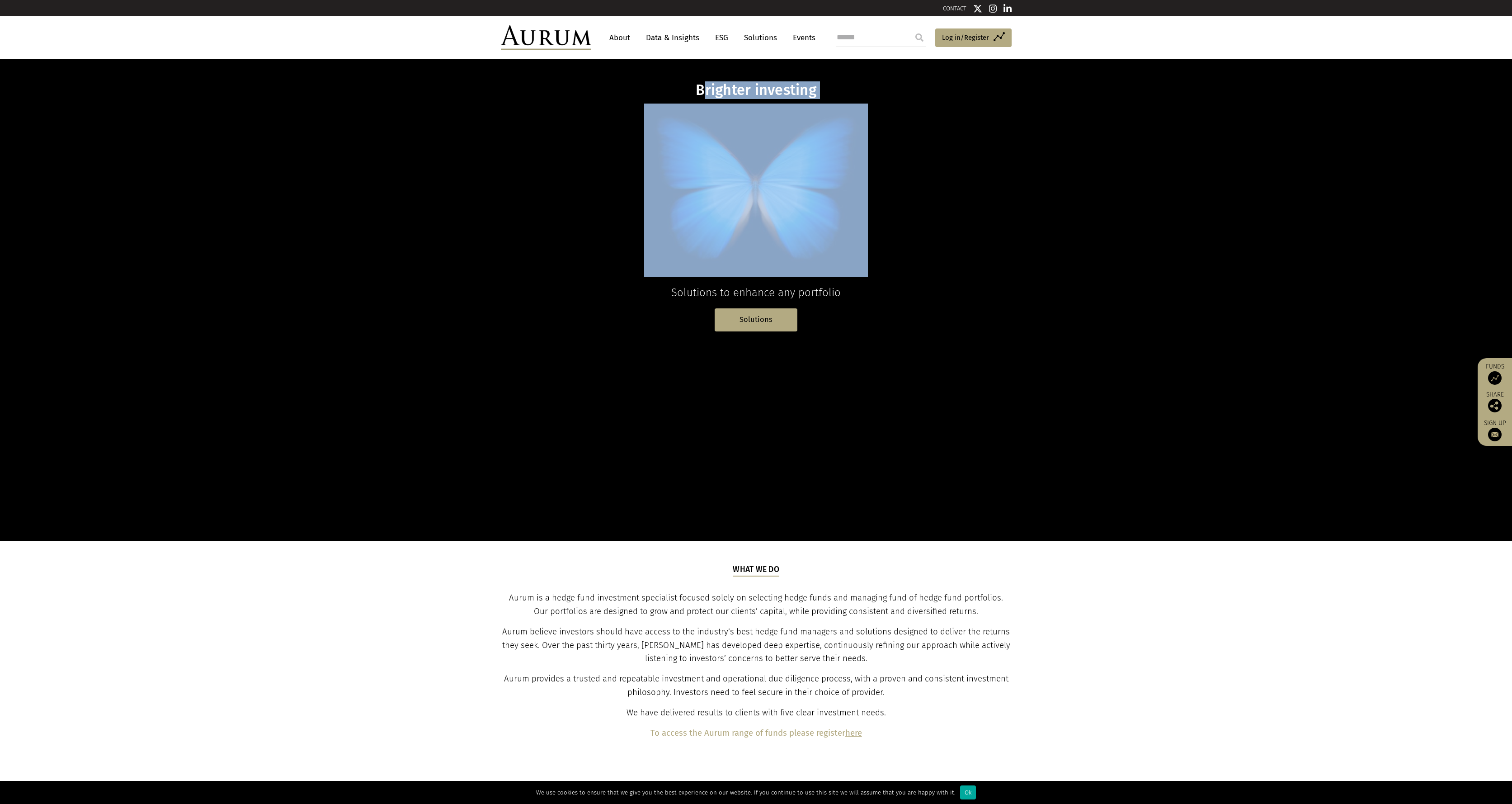
drag, startPoint x: 706, startPoint y: 90, endPoint x: 778, endPoint y: 103, distance: 73.2
click at [778, 103] on div "Brighter investing Solutions to enhance any portfolio Solutions" at bounding box center [756, 207] width 349 height 250
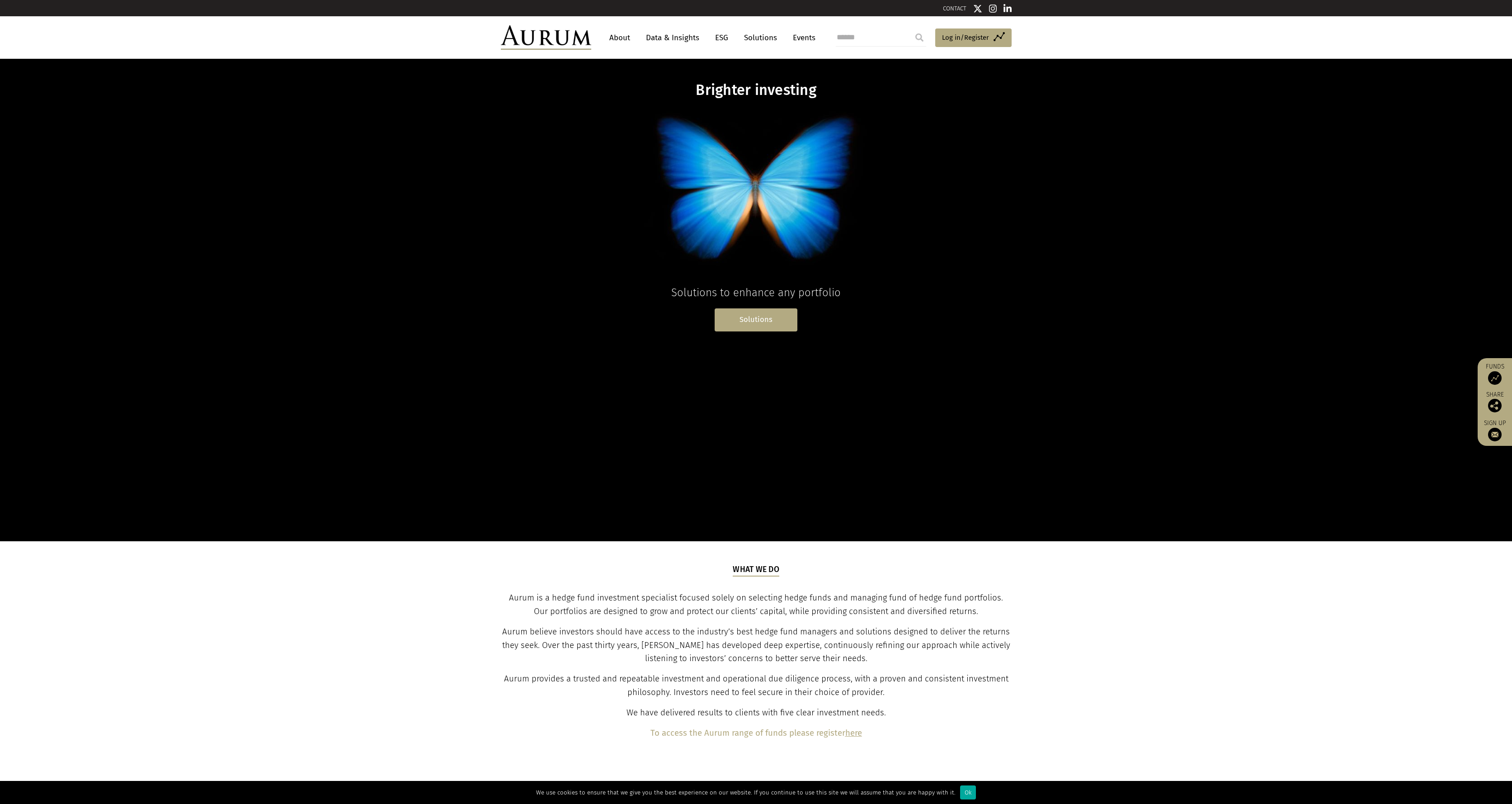
click at [742, 317] on link "Solutions" at bounding box center [756, 319] width 83 height 23
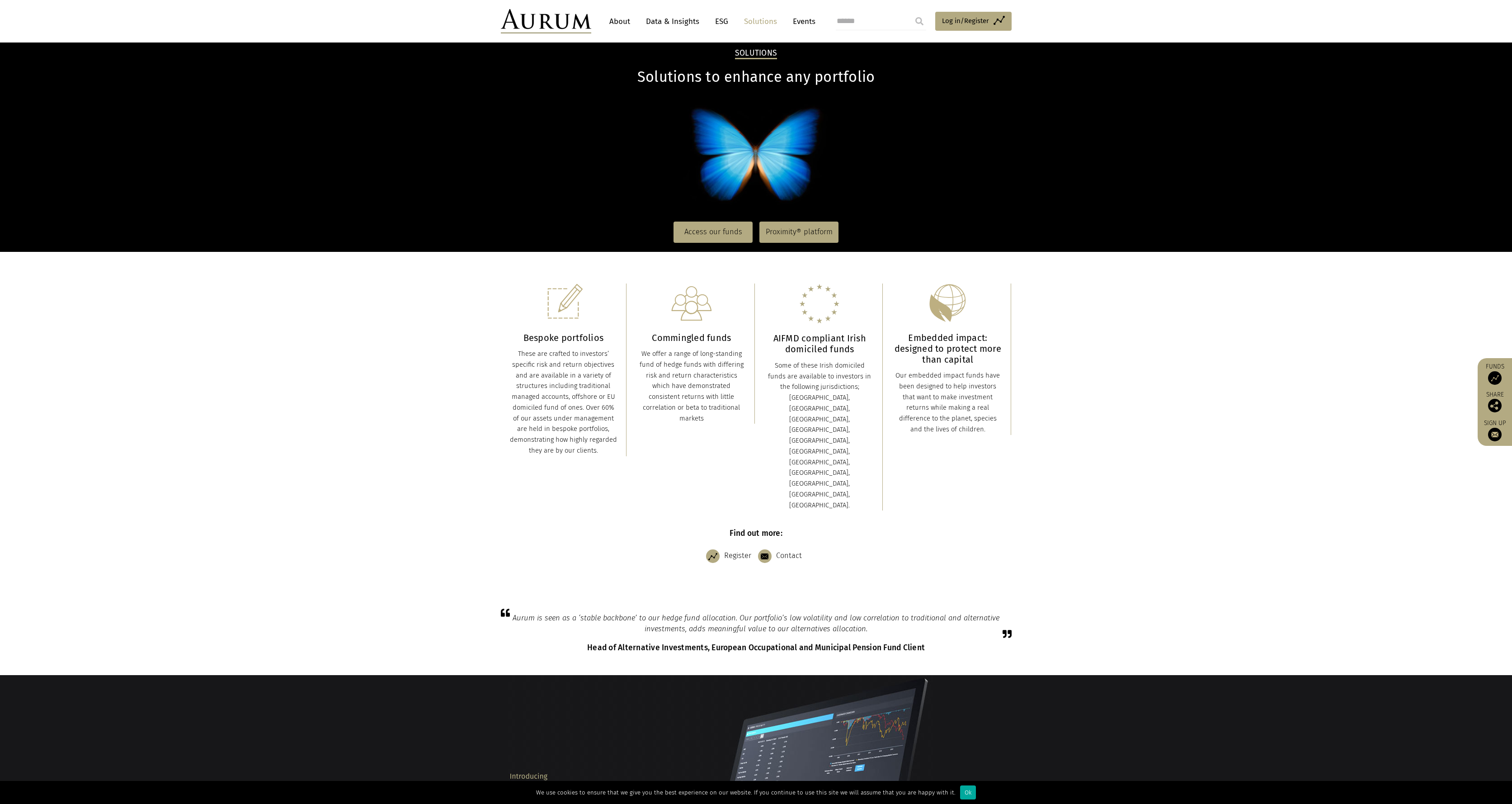
scroll to position [33, 0]
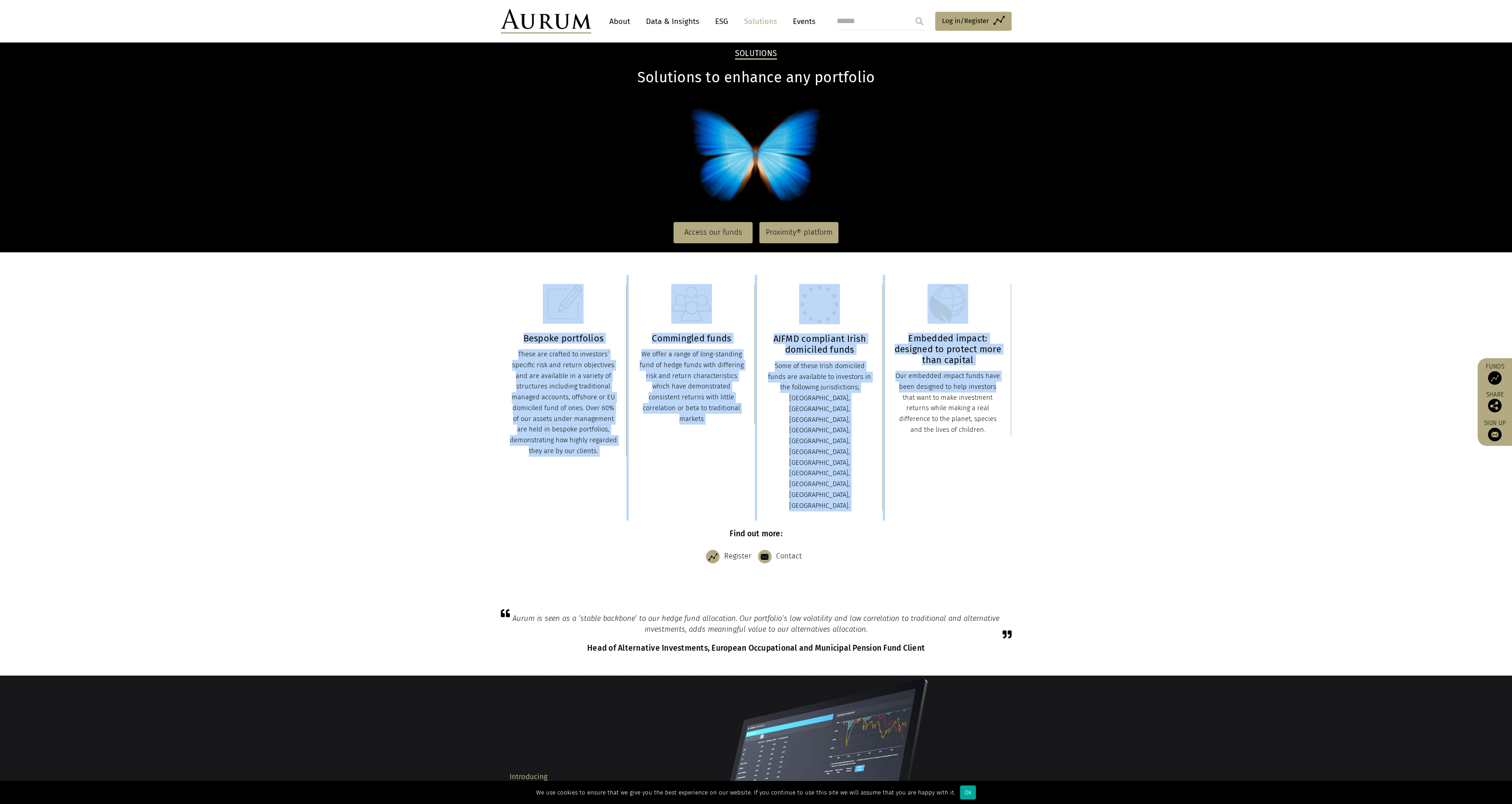
drag, startPoint x: 529, startPoint y: 325, endPoint x: 957, endPoint y: 391, distance: 433.1
click at [960, 391] on div "Bespoke portfolios These are crafted to investors’ specific risk and return obj…" at bounding box center [756, 398] width 511 height 245
click at [945, 391] on div "Our embedded impact funds have been designed to help investors that want to mak…" at bounding box center [947, 403] width 107 height 65
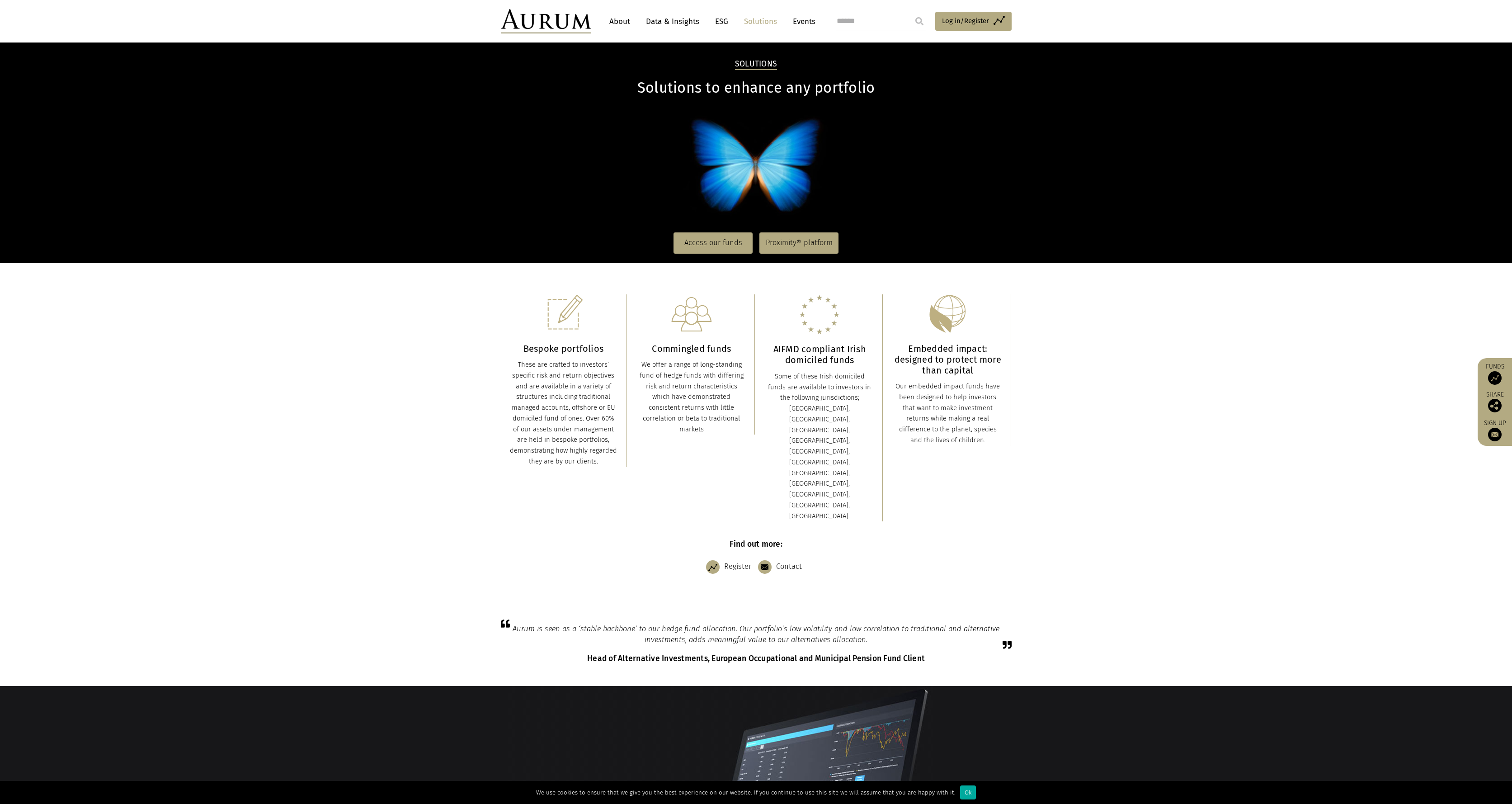
scroll to position [0, 0]
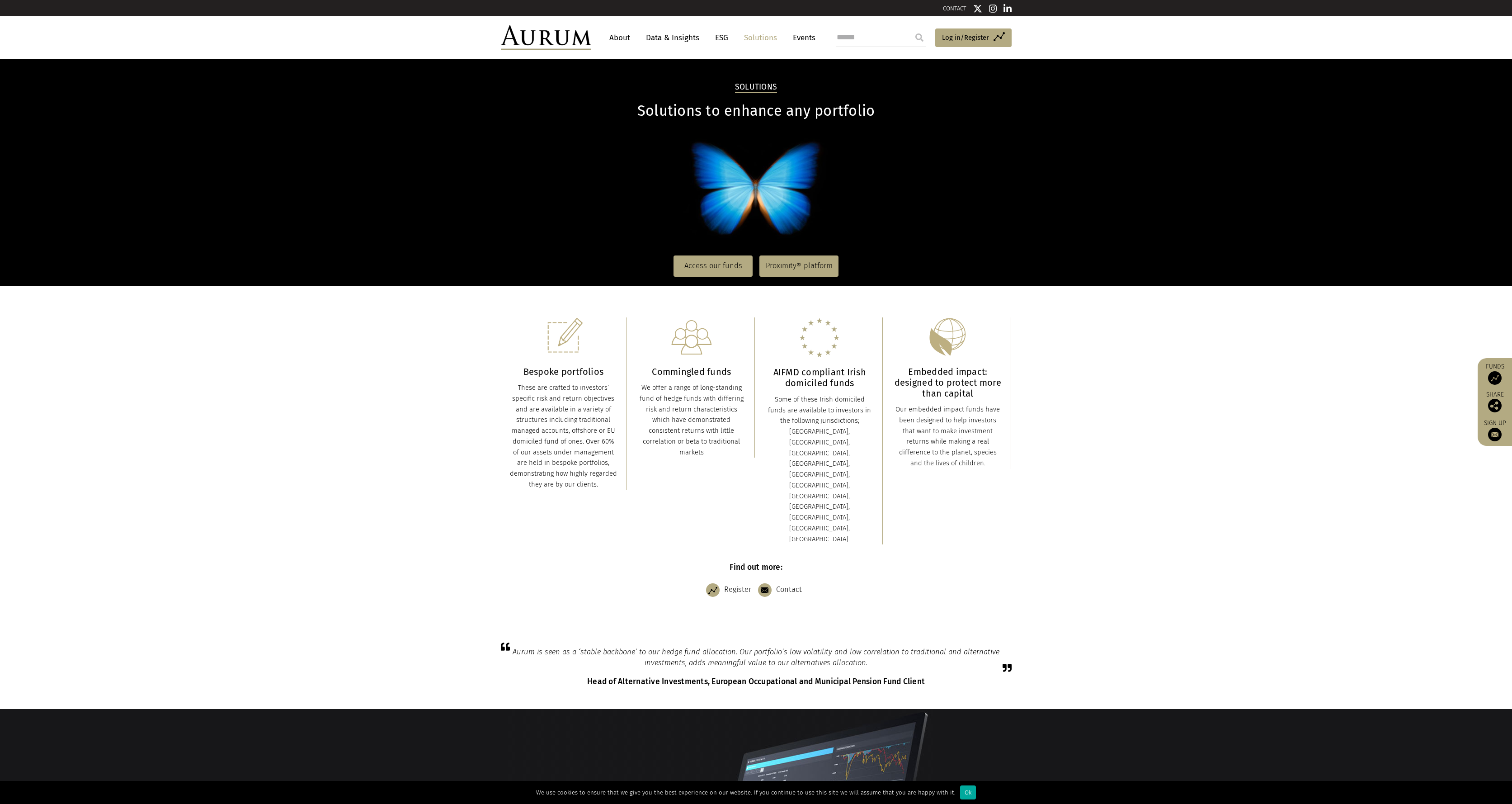
click at [582, 39] on img at bounding box center [546, 38] width 90 height 25
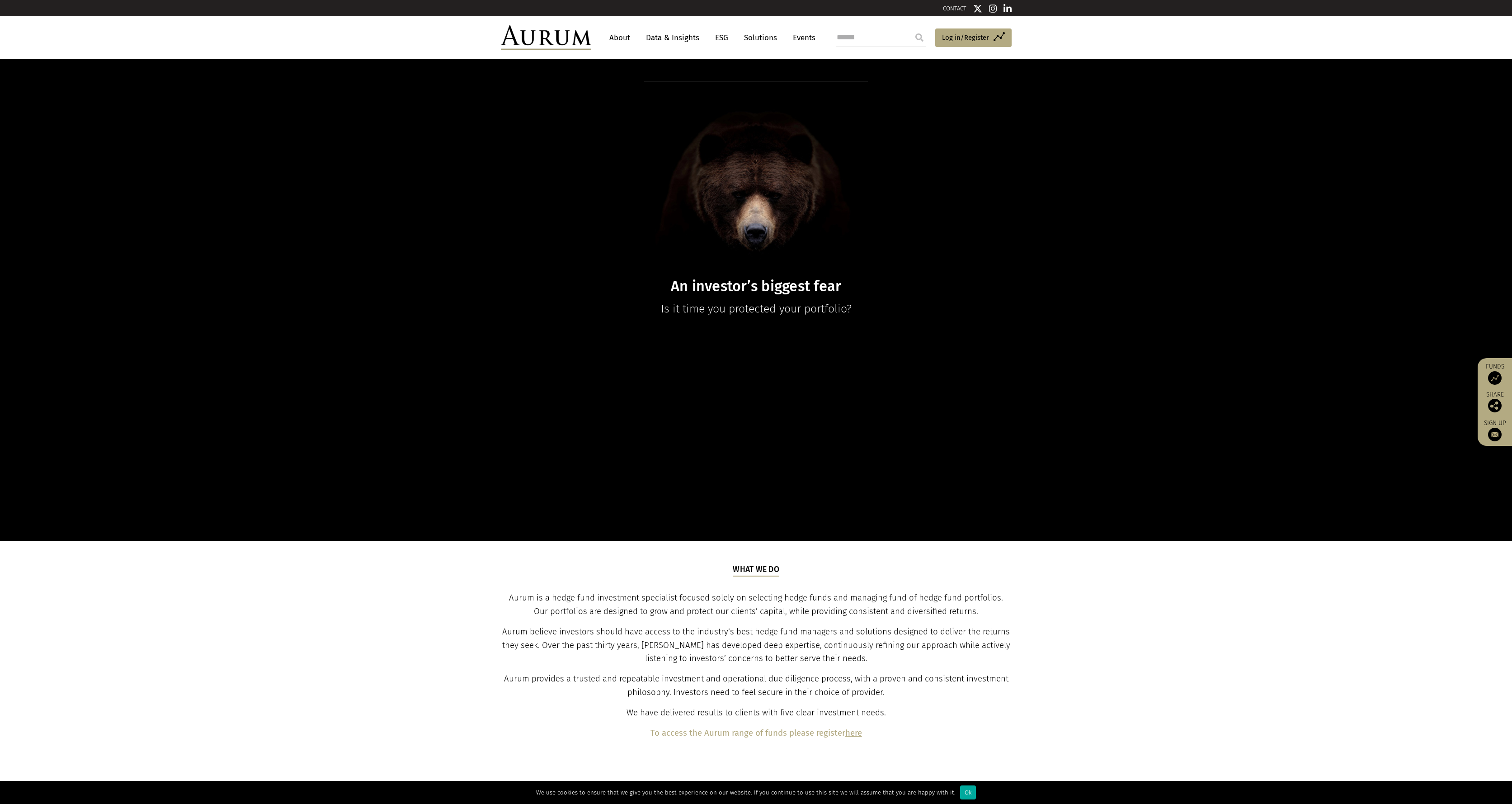
click at [540, 44] on img at bounding box center [546, 38] width 90 height 25
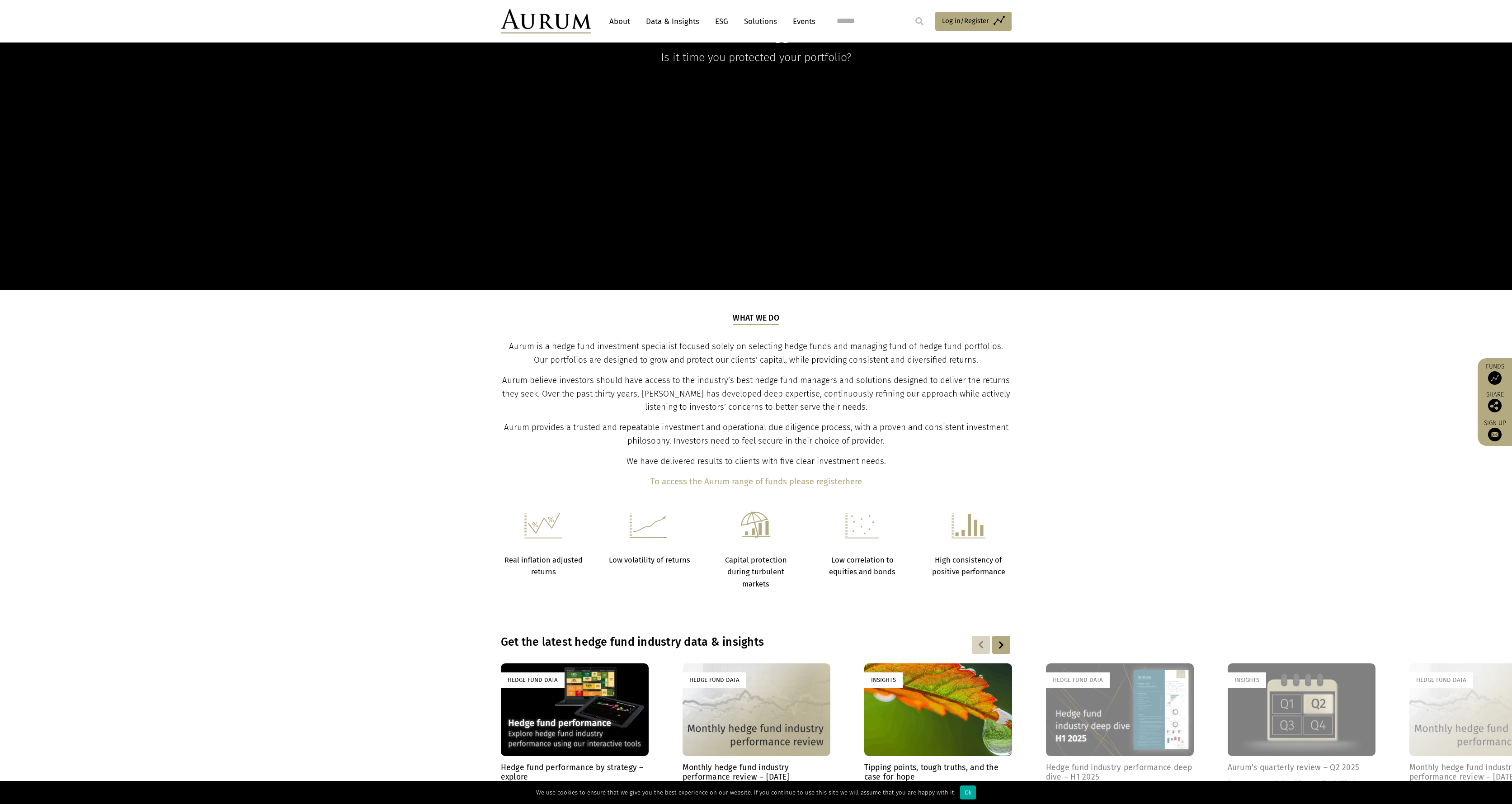
scroll to position [433, 0]
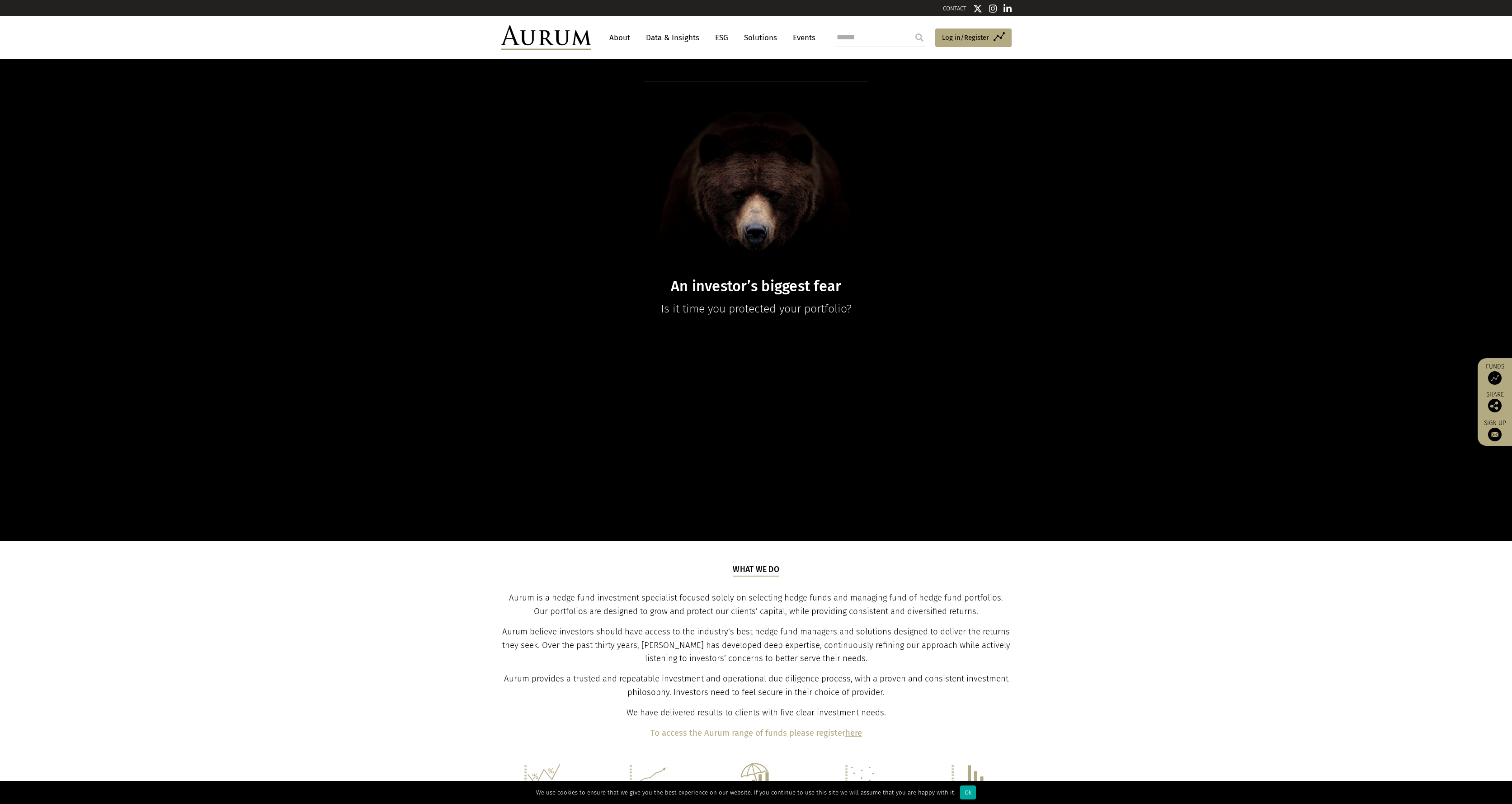
click at [528, 38] on img at bounding box center [546, 38] width 90 height 25
